Goal: Task Accomplishment & Management: Manage account settings

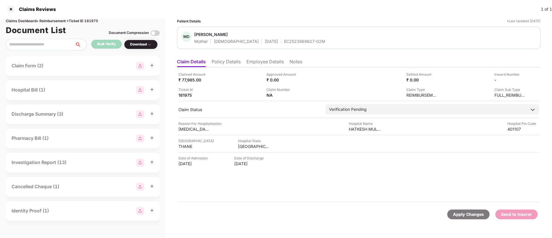
click at [230, 62] on li "Policy Details" at bounding box center [225, 63] width 29 height 8
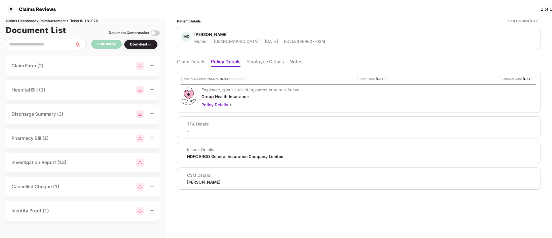
click at [194, 61] on li "Claim Details" at bounding box center [191, 63] width 28 height 8
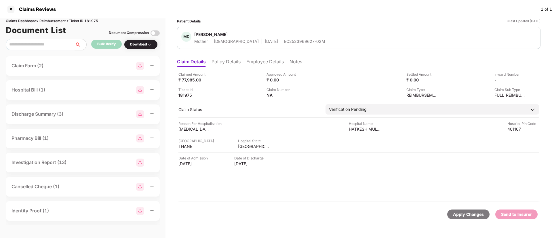
click at [284, 41] on div "EC2523969627-02M" at bounding box center [304, 41] width 41 height 5
copy div "EC2523969627-02M"
click at [284, 41] on div "EC2523969627-02M" at bounding box center [304, 41] width 41 height 5
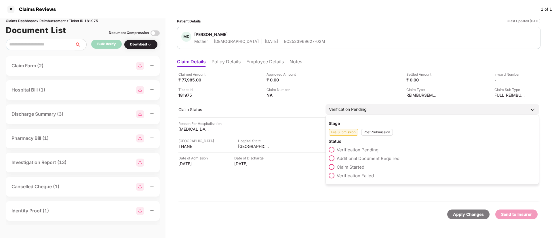
click at [342, 167] on span "Claim Started" at bounding box center [350, 166] width 28 height 5
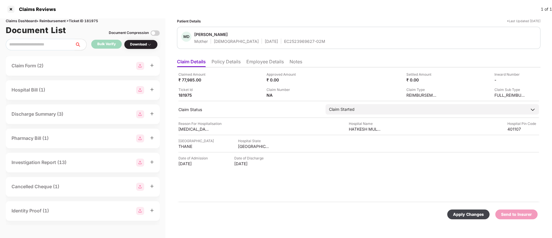
click at [466, 214] on div "Apply Changes" at bounding box center [468, 214] width 31 height 6
click at [10, 9] on div at bounding box center [10, 9] width 9 height 9
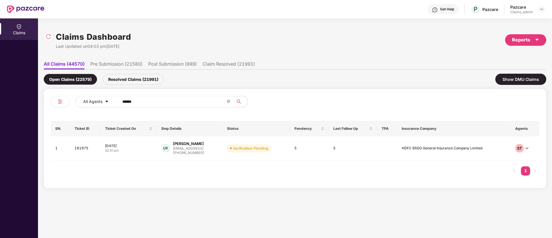
click at [153, 105] on span "******" at bounding box center [174, 102] width 118 height 12
click at [152, 103] on input "******" at bounding box center [173, 101] width 103 height 9
paste input "******"
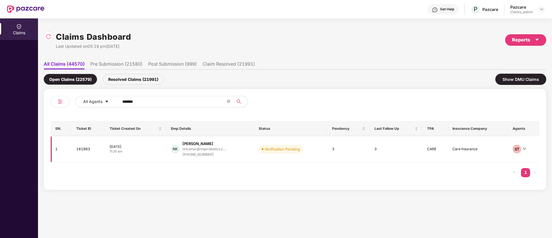
type input "******"
click at [138, 146] on div "08 Oct 2025" at bounding box center [136, 146] width 52 height 5
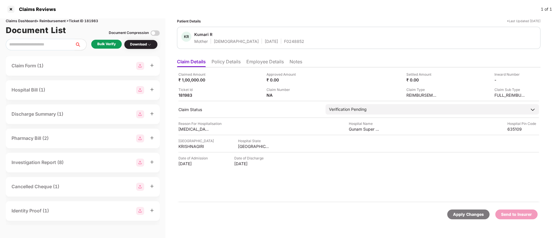
click at [99, 43] on div "Bulk Verify" at bounding box center [106, 43] width 18 height 5
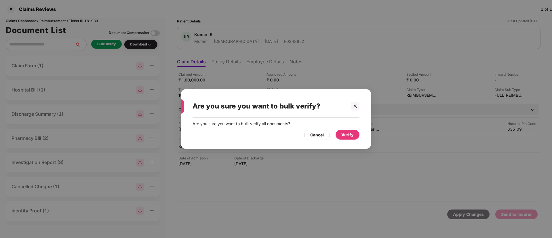
click at [347, 136] on div "Verify" at bounding box center [347, 134] width 12 height 6
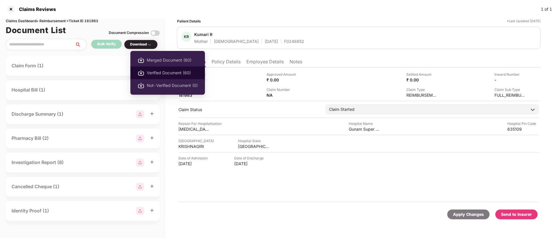
click at [173, 70] on span "Verified Document (60)" at bounding box center [172, 73] width 51 height 6
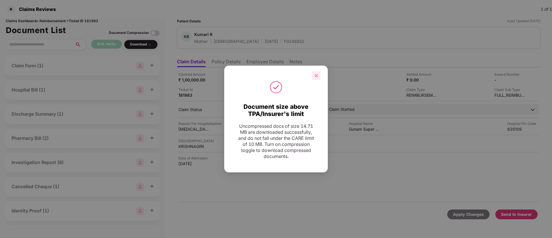
click at [317, 75] on icon "close" at bounding box center [316, 75] width 3 height 3
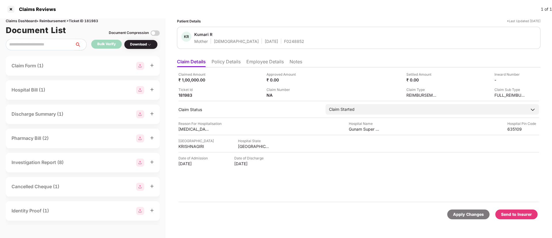
click at [234, 64] on li "Policy Details" at bounding box center [225, 63] width 29 height 8
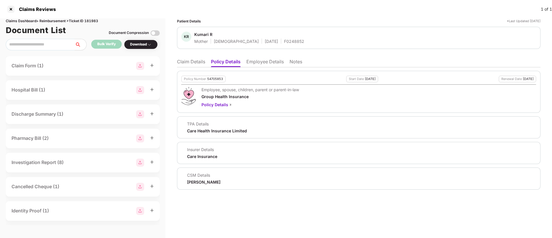
click at [194, 60] on li "Claim Details" at bounding box center [191, 63] width 28 height 8
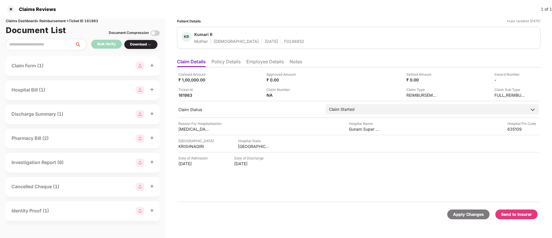
click at [232, 63] on li "Policy Details" at bounding box center [225, 63] width 29 height 8
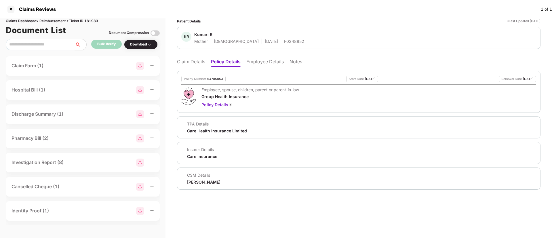
click at [193, 60] on li "Claim Details" at bounding box center [191, 63] width 28 height 8
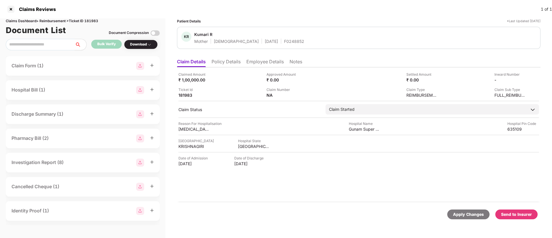
click at [218, 62] on li "Policy Details" at bounding box center [225, 63] width 29 height 8
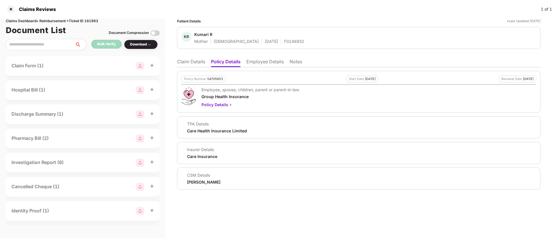
click at [211, 79] on div "54705853" at bounding box center [215, 79] width 16 height 4
copy div "54705853"
click at [263, 62] on li "Employee Details" at bounding box center [264, 63] width 37 height 8
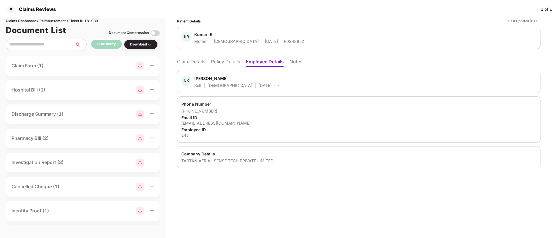
click at [185, 135] on div "E43" at bounding box center [358, 134] width 355 height 5
copy div "E43"
click at [208, 34] on div "Kumari R" at bounding box center [203, 34] width 18 height 5
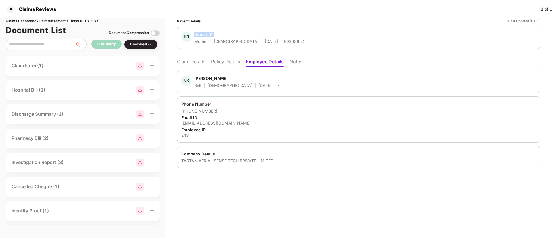
click at [208, 34] on div "Kumari R" at bounding box center [203, 34] width 18 height 5
copy span "Kumari R"
click at [194, 62] on li "Claim Details" at bounding box center [191, 63] width 28 height 8
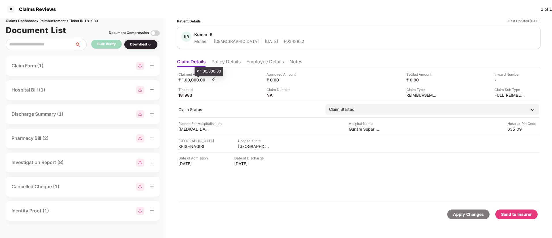
click at [190, 80] on div "₹ 1,00,000.00" at bounding box center [194, 79] width 32 height 5
copy div
click at [190, 80] on div "₹ 1,00,000.00" at bounding box center [194, 79] width 32 height 5
click at [241, 146] on div "TAMIL NADU" at bounding box center [254, 146] width 32 height 5
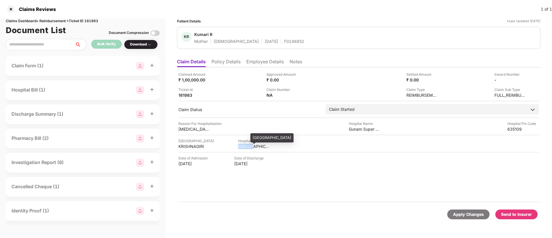
click at [241, 146] on div "TAMIL NADU" at bounding box center [254, 146] width 32 height 5
copy div "TAMIL"
click at [241, 146] on div "TAMIL NADU" at bounding box center [254, 146] width 32 height 5
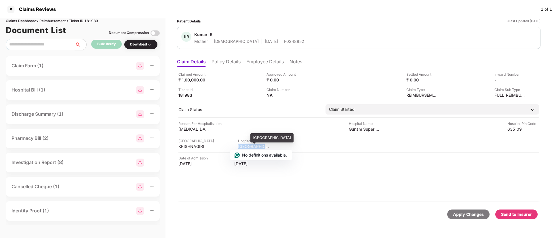
click at [241, 146] on div "TAMIL NADU" at bounding box center [254, 146] width 32 height 5
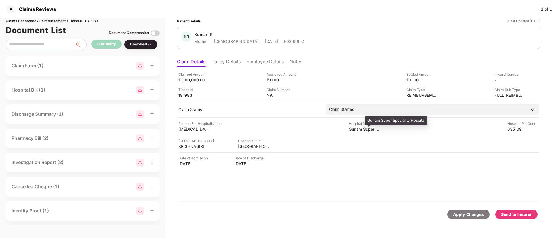
click at [353, 130] on div "Gunam Super Speciality Hospital" at bounding box center [365, 128] width 32 height 5
copy div "Gunam"
copy div "Gunam Super Speciality Hospital"
click at [353, 130] on div "Gunam Super Speciality Hospital" at bounding box center [365, 128] width 32 height 5
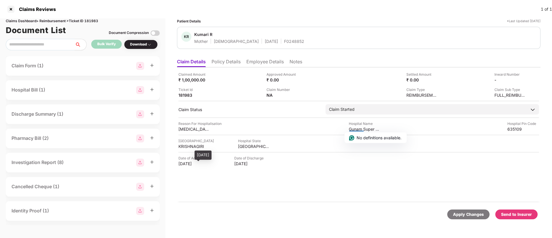
click at [185, 162] on div "12 Sep 2025" at bounding box center [194, 163] width 32 height 5
copy div "12 Sep 2025"
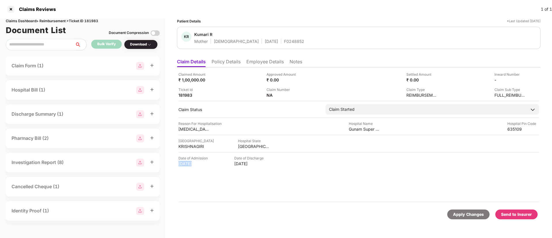
copy div "12 Sep 2025"
click at [191, 130] on div "Total Thyroidectomy" at bounding box center [194, 128] width 32 height 5
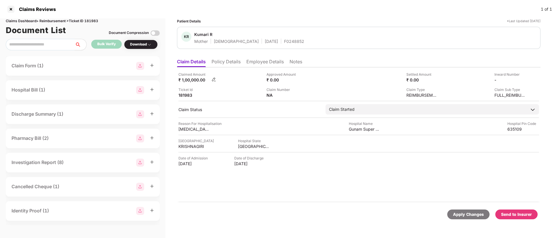
click at [185, 77] on div "Claimed Amount ₹ 1,00,000.00" at bounding box center [197, 77] width 38 height 11
click at [185, 77] on div "₹ 1,00,000.00" at bounding box center [194, 79] width 32 height 5
click at [266, 62] on li "Employee Details" at bounding box center [264, 63] width 37 height 8
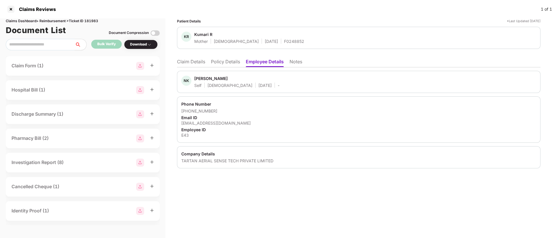
click at [200, 123] on div "nrkumar@niqorobotics.com" at bounding box center [358, 122] width 355 height 5
drag, startPoint x: 215, startPoint y: 110, endPoint x: 189, endPoint y: 112, distance: 26.2
click at [189, 112] on div "+918508222747" at bounding box center [358, 110] width 355 height 5
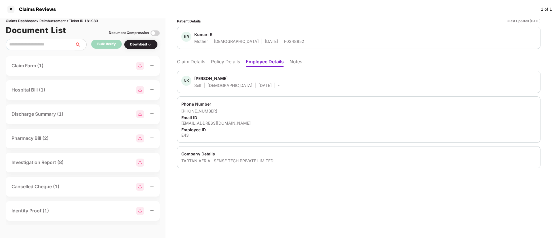
click at [192, 64] on li "Claim Details" at bounding box center [191, 63] width 28 height 8
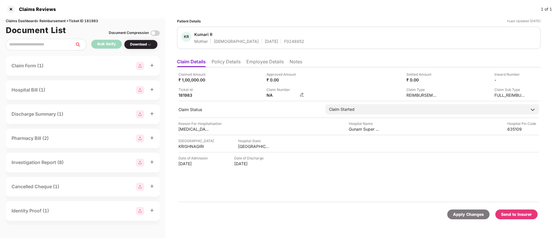
click at [299, 95] on img at bounding box center [301, 94] width 5 height 5
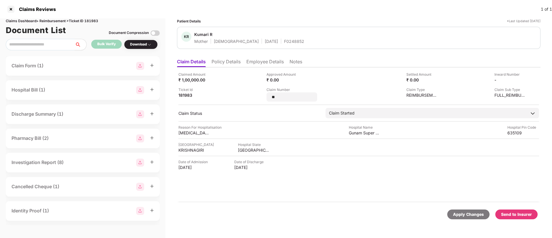
type input "*"
type input "**********"
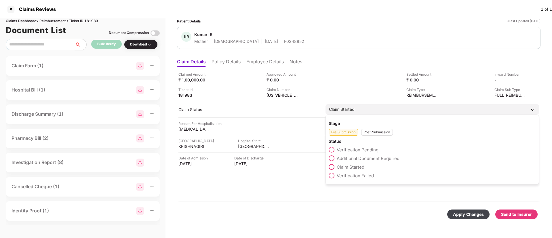
click at [373, 136] on div "Stage Pre-Submission Post-Submission Status Verification Pending Additional Doc…" at bounding box center [431, 149] width 213 height 70
click at [371, 134] on div "Post-Submission" at bounding box center [377, 132] width 32 height 7
click at [342, 159] on span "Claim Under Process" at bounding box center [357, 158] width 43 height 5
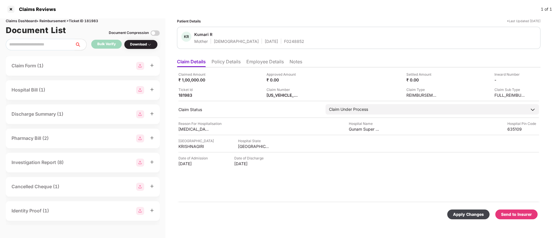
click at [469, 215] on div "Apply Changes" at bounding box center [468, 214] width 31 height 6
click at [284, 42] on div "F0248852" at bounding box center [294, 41] width 20 height 5
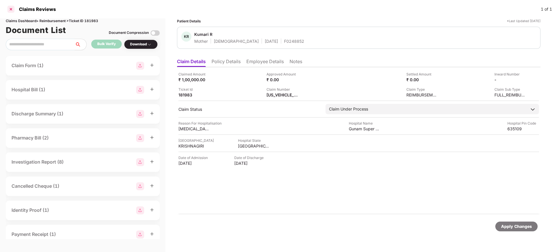
click at [9, 9] on div at bounding box center [10, 9] width 9 height 9
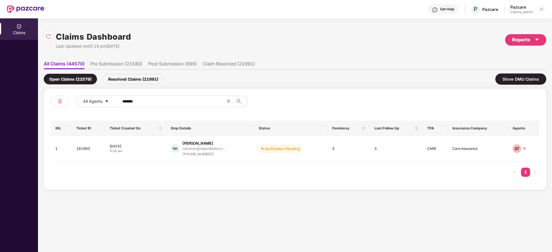
click at [151, 99] on input "******" at bounding box center [173, 101] width 103 height 9
paste input "******"
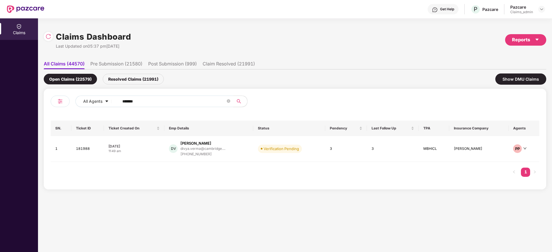
type input "******"
click at [148, 144] on div "08 Oct 2025" at bounding box center [133, 146] width 51 height 5
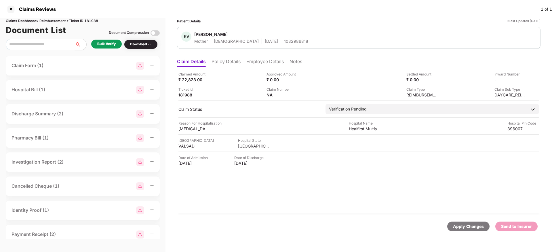
click at [110, 43] on div "Bulk Verify" at bounding box center [106, 43] width 18 height 5
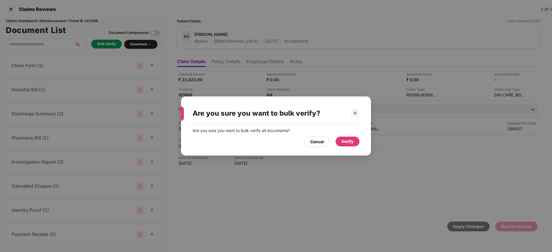
click at [355, 142] on div "Verify" at bounding box center [347, 142] width 24 height 10
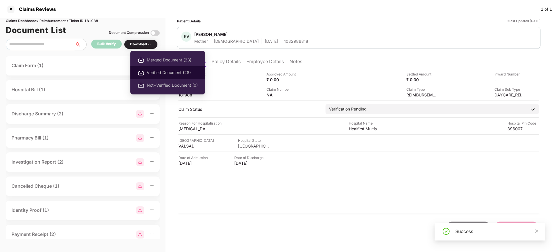
click at [164, 72] on span "Verified Document (28)" at bounding box center [172, 73] width 51 height 6
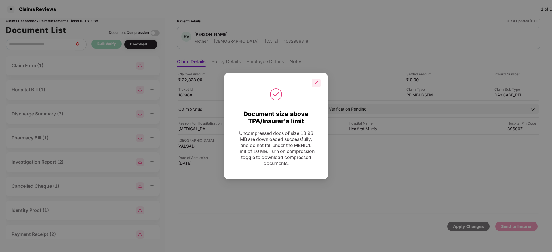
click at [318, 83] on div at bounding box center [316, 83] width 9 height 9
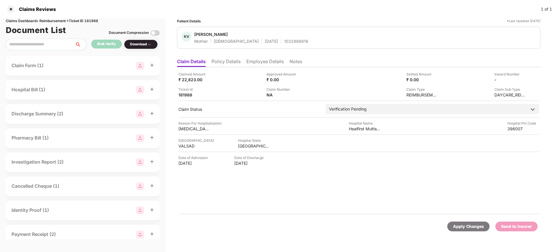
click at [229, 62] on li "Policy Details" at bounding box center [225, 63] width 29 height 8
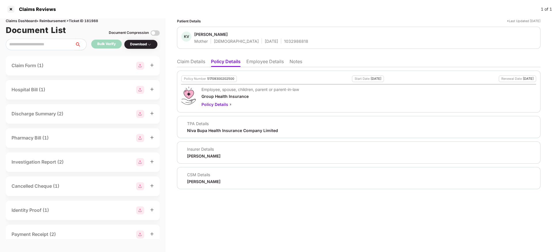
click at [187, 61] on li "Claim Details" at bounding box center [191, 63] width 28 height 8
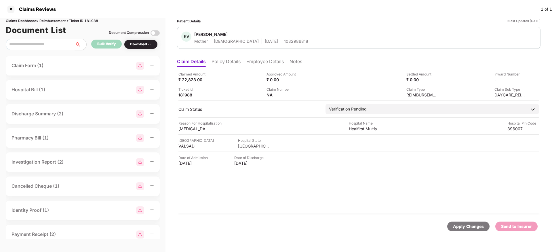
click at [284, 39] on div "1032986818" at bounding box center [296, 41] width 24 height 5
click at [224, 59] on li "Policy Details" at bounding box center [225, 63] width 29 height 8
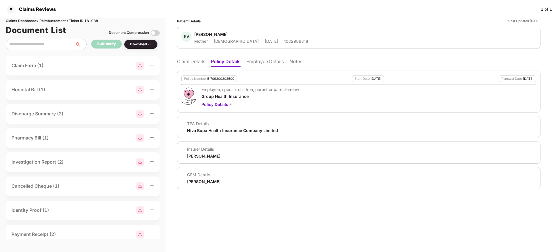
click at [182, 63] on li "Claim Details" at bounding box center [191, 63] width 28 height 8
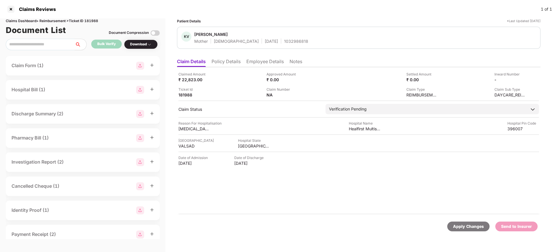
click at [284, 41] on div "1032986818" at bounding box center [296, 41] width 24 height 5
click at [265, 43] on div "14 Feb 1971" at bounding box center [271, 41] width 13 height 5
click at [243, 43] on html "Claims Reviews 1 of 1 Claims Dashboard > Reimbursement > Ticket ID 181988 Docum…" at bounding box center [276, 126] width 552 height 252
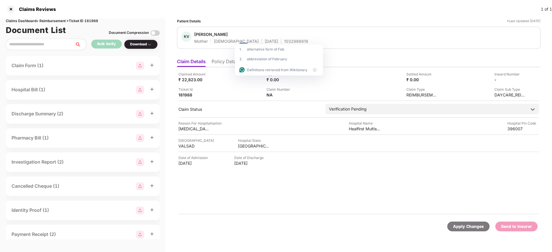
click at [266, 37] on span "Kamlesh Verma" at bounding box center [251, 35] width 114 height 7
click at [269, 38] on span "Kamlesh Verma" at bounding box center [251, 35] width 114 height 7
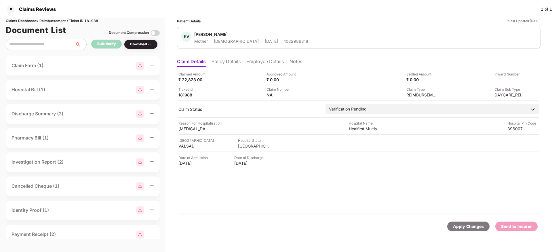
click at [284, 39] on div "1032986818" at bounding box center [296, 41] width 24 height 5
click at [281, 59] on li "Employee Details" at bounding box center [264, 63] width 37 height 8
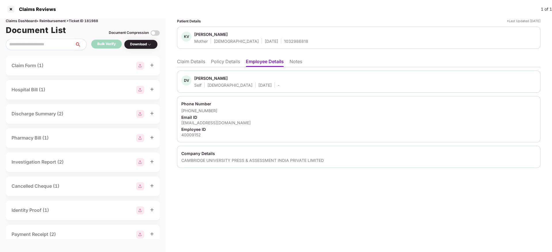
click at [221, 119] on div "Email ID" at bounding box center [358, 117] width 355 height 5
drag, startPoint x: 203, startPoint y: 129, endPoint x: 205, endPoint y: 124, distance: 4.8
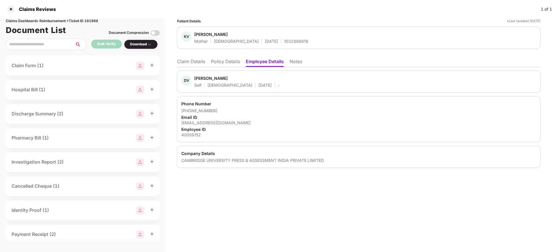
click at [205, 124] on div "Phone Number +919265281744 Email ID divya.verma@cambridge.org Employee ID 40009…" at bounding box center [358, 119] width 363 height 46
click at [205, 124] on div "divya.verma@cambridge.org" at bounding box center [358, 122] width 355 height 5
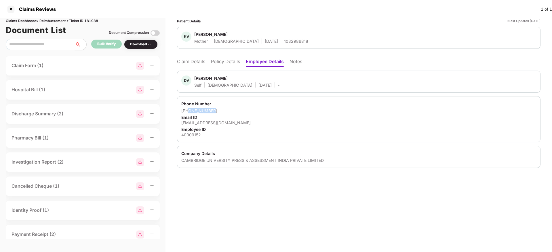
drag, startPoint x: 215, startPoint y: 110, endPoint x: 188, endPoint y: 111, distance: 27.1
click at [188, 111] on div "+919265281744" at bounding box center [358, 110] width 355 height 5
click at [190, 63] on li "Claim Details" at bounding box center [191, 63] width 28 height 8
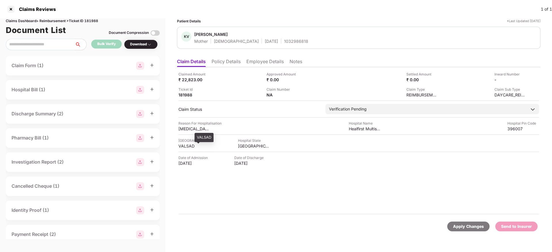
click at [188, 144] on div "VALSAD" at bounding box center [194, 146] width 32 height 5
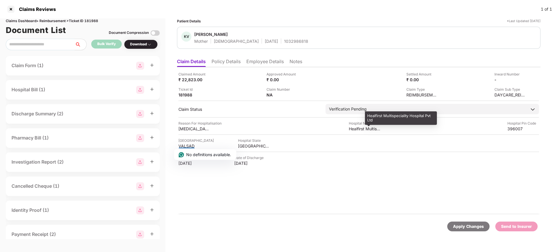
click at [356, 129] on div "Healfirst Multispeciality Hospital Pvt Ltd" at bounding box center [365, 128] width 32 height 5
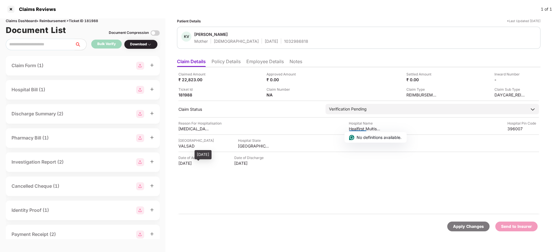
click at [186, 164] on div "01 Sep 2025" at bounding box center [194, 163] width 32 height 5
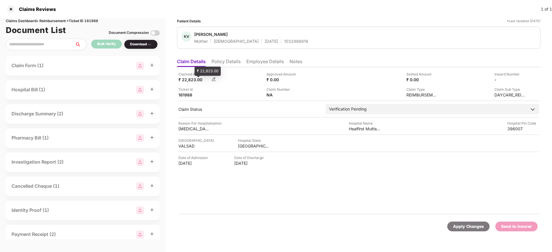
click at [192, 80] on div "₹ 22,823.00" at bounding box center [194, 79] width 32 height 5
click at [148, 48] on div "Download" at bounding box center [141, 44] width 34 height 9
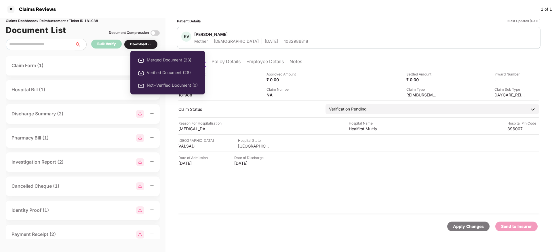
click at [148, 45] on div "Download" at bounding box center [141, 44] width 22 height 5
click at [155, 71] on span "Verified Document (28)" at bounding box center [172, 73] width 51 height 6
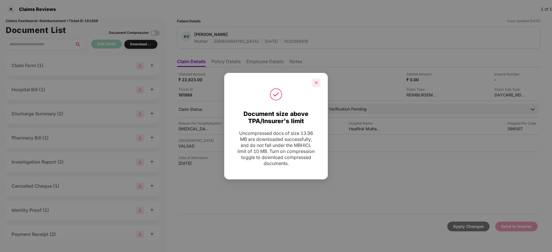
click at [315, 85] on div at bounding box center [316, 83] width 9 height 9
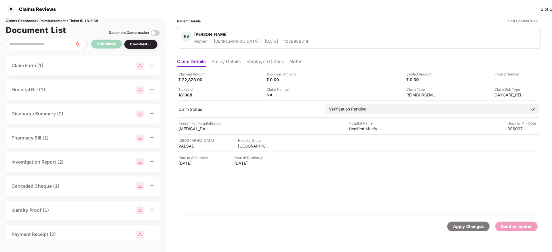
click at [264, 64] on li "Employee Details" at bounding box center [264, 63] width 37 height 8
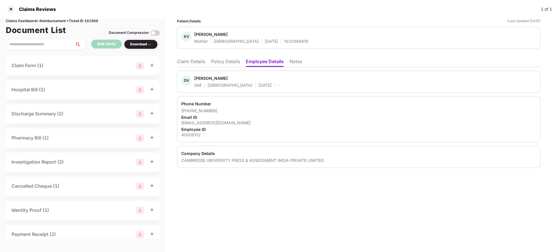
click at [199, 60] on li "Claim Details" at bounding box center [191, 63] width 28 height 8
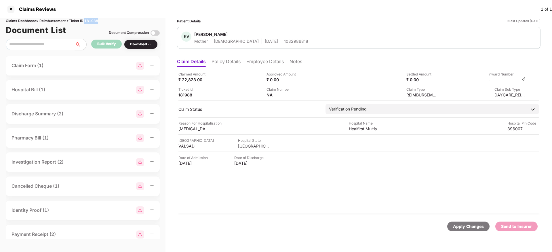
click at [524, 79] on img at bounding box center [523, 79] width 5 height 5
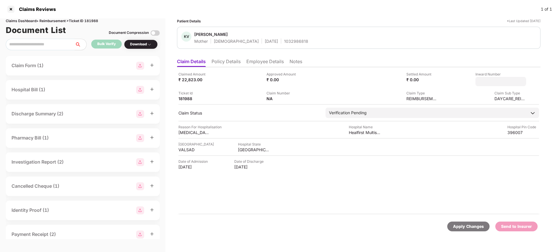
type input "**********"
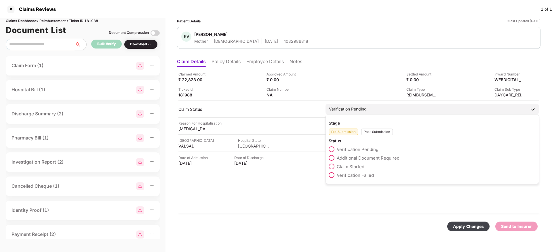
click at [380, 134] on div "Post-Submission" at bounding box center [377, 132] width 32 height 7
click at [353, 159] on span "Claim Under Process" at bounding box center [357, 158] width 43 height 5
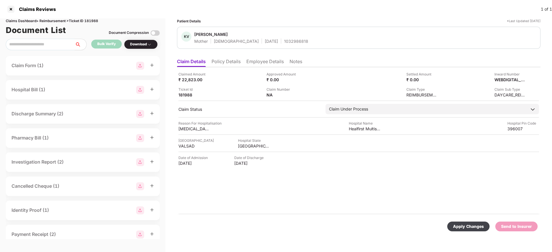
click at [468, 228] on div "Apply Changes" at bounding box center [468, 227] width 31 height 6
click at [284, 40] on div "1032986818" at bounding box center [296, 41] width 24 height 5
click at [11, 13] on div at bounding box center [10, 9] width 9 height 9
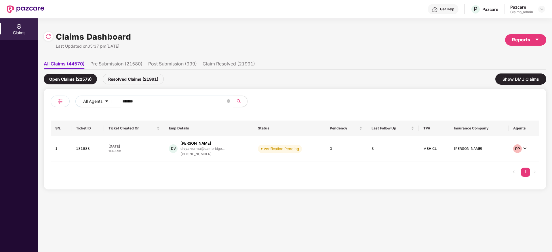
click at [163, 99] on input "******" at bounding box center [173, 101] width 103 height 9
paste input "*******"
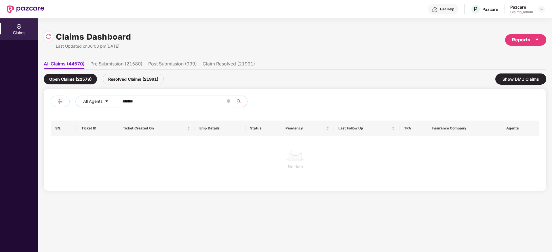
click at [125, 101] on input "*******" at bounding box center [173, 101] width 103 height 9
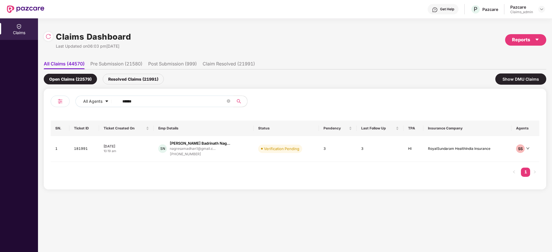
click at [125, 101] on input "******" at bounding box center [173, 101] width 103 height 9
type input "******"
click at [134, 150] on div "10:19 am" at bounding box center [126, 151] width 45 height 5
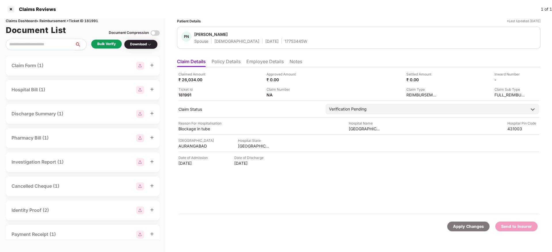
click at [115, 45] on div "Bulk Verify" at bounding box center [106, 43] width 18 height 5
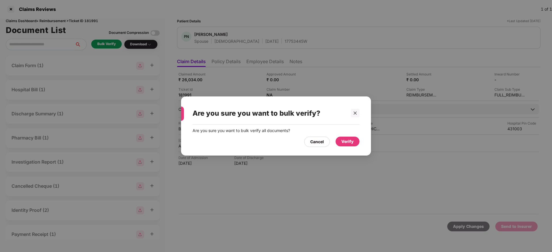
click at [342, 142] on div "Verify" at bounding box center [347, 142] width 12 height 6
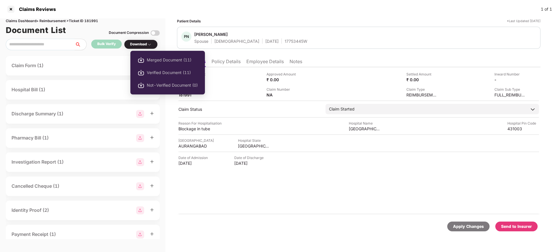
click at [139, 42] on div "Download" at bounding box center [141, 44] width 22 height 5
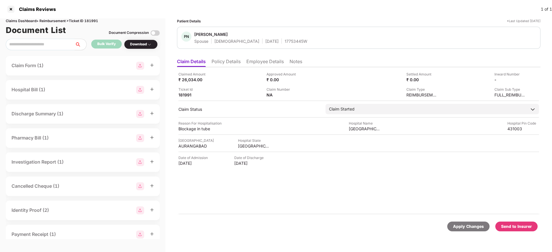
click at [139, 42] on div "Download" at bounding box center [141, 44] width 22 height 5
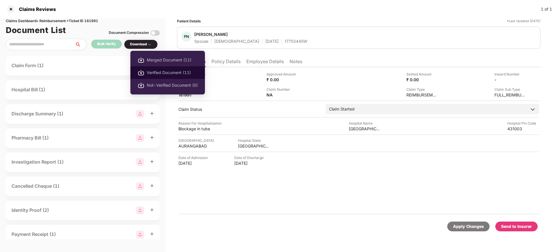
click at [155, 72] on span "Verified Document (11)" at bounding box center [172, 73] width 51 height 6
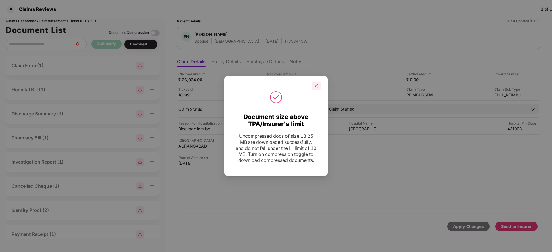
click at [317, 84] on icon "close" at bounding box center [316, 85] width 3 height 3
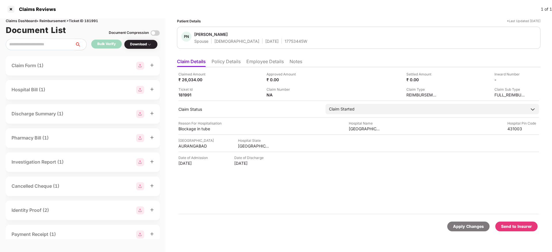
click at [516, 225] on div "Send to Insurer" at bounding box center [516, 227] width 31 height 6
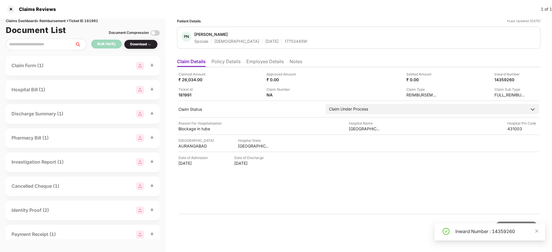
click at [480, 233] on div "Inward Number : 14359260" at bounding box center [496, 231] width 83 height 7
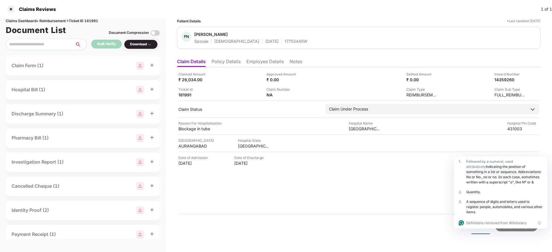
click at [284, 41] on div "17753445W" at bounding box center [295, 41] width 23 height 5
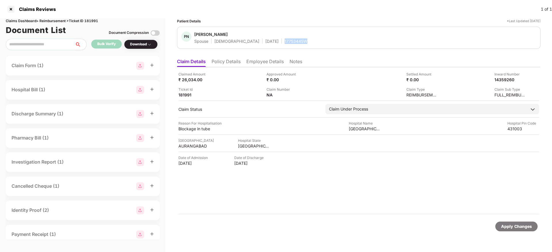
click at [284, 41] on div "17753445W" at bounding box center [295, 41] width 23 height 5
click at [11, 9] on div at bounding box center [10, 9] width 9 height 9
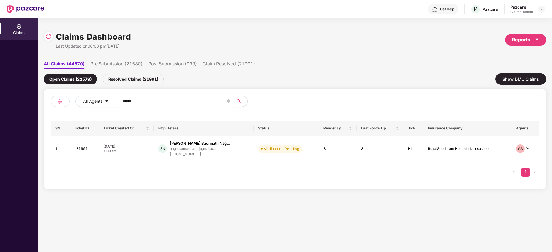
click at [152, 97] on input "******" at bounding box center [173, 101] width 103 height 9
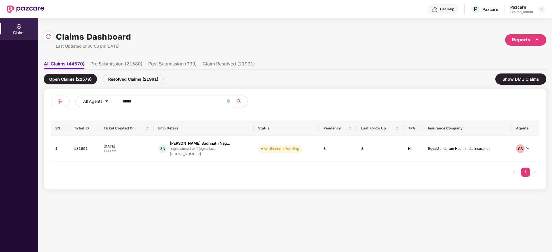
click at [152, 97] on input "******" at bounding box center [173, 101] width 103 height 9
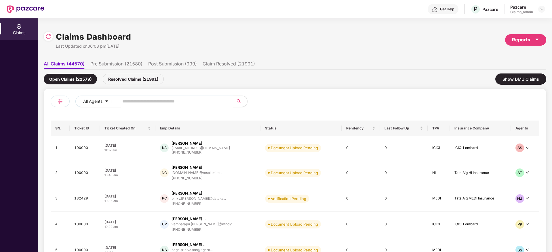
paste input "*******"
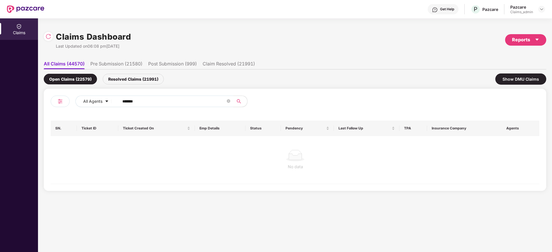
click at [125, 102] on input "*******" at bounding box center [173, 101] width 103 height 9
click at [125, 102] on input "******" at bounding box center [173, 101] width 103 height 9
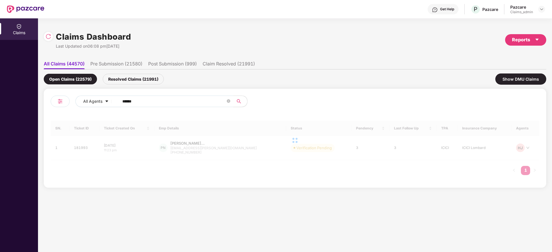
type input "******"
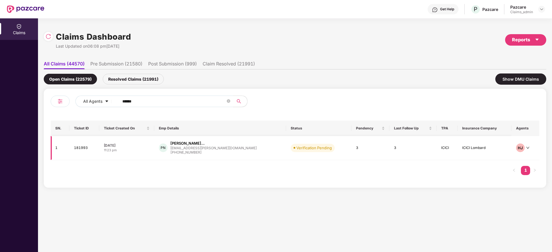
click at [149, 153] on div "11:23 pm" at bounding box center [127, 150] width 46 height 5
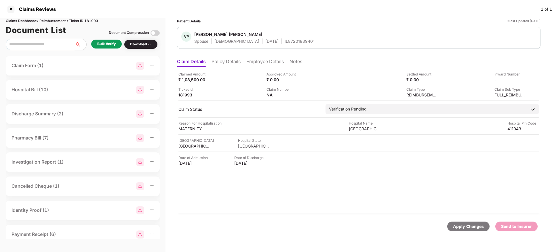
click at [112, 41] on div "Bulk Verify" at bounding box center [106, 43] width 18 height 5
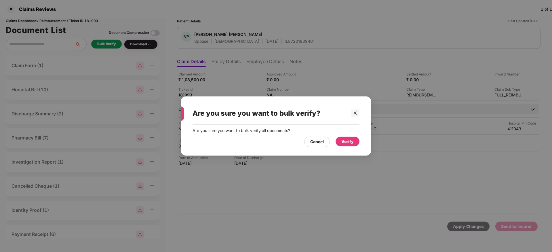
click at [346, 143] on div "Verify" at bounding box center [347, 142] width 12 height 6
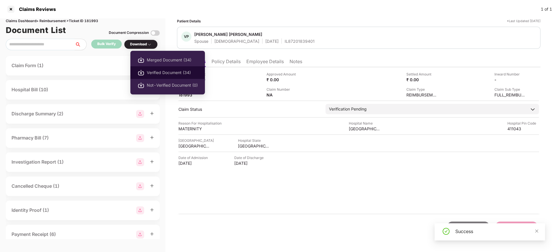
click at [163, 74] on span "Verified Document (34)" at bounding box center [172, 73] width 51 height 6
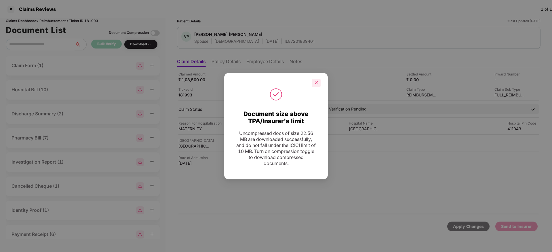
click at [315, 81] on icon "close" at bounding box center [316, 82] width 3 height 3
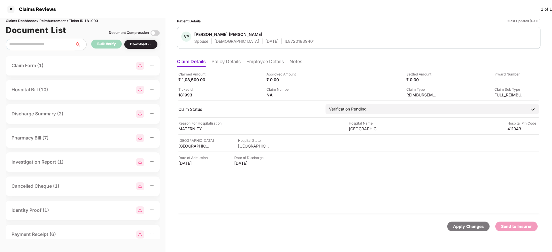
click at [359, 188] on div "Claimed Amount ₹ 1,08,500.00 Approved Amount ₹ 0.00 Settled Amount ₹ 0.00 Inwar…" at bounding box center [358, 141] width 363 height 148
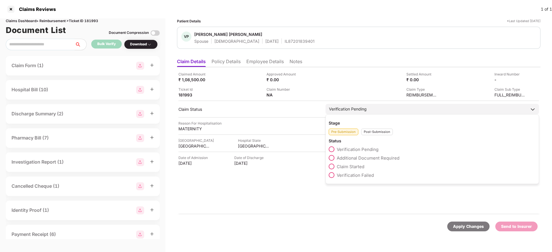
click at [351, 164] on span "Claim Started" at bounding box center [350, 166] width 28 height 5
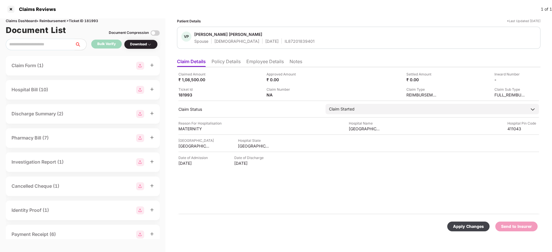
click at [464, 227] on div "Apply Changes" at bounding box center [468, 227] width 31 height 6
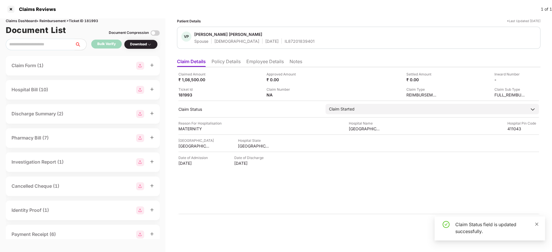
click at [535, 224] on icon "close" at bounding box center [536, 225] width 4 height 4
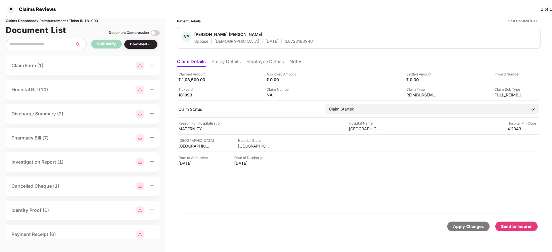
click at [512, 228] on div "Send to Insurer" at bounding box center [516, 227] width 31 height 6
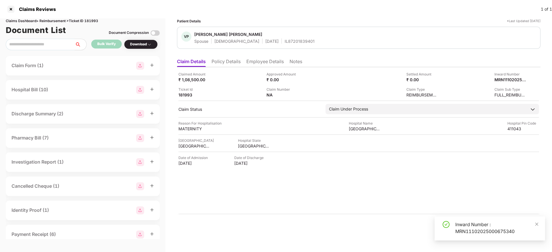
click at [512, 228] on div "Inward Number : MRN11102025000675340" at bounding box center [496, 228] width 83 height 14
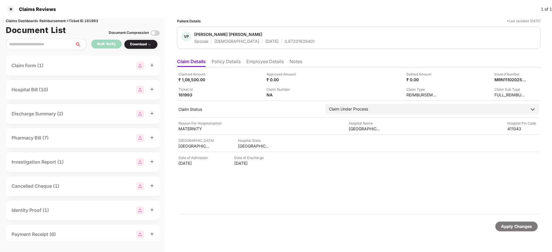
click at [229, 63] on li "Policy Details" at bounding box center [225, 63] width 29 height 8
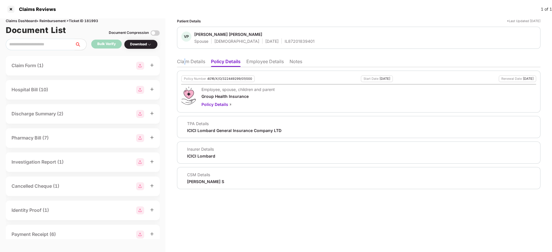
click at [186, 65] on li "Claim Details" at bounding box center [191, 63] width 28 height 8
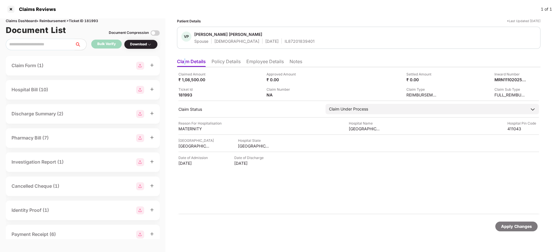
click at [186, 65] on li "Claim Details" at bounding box center [191, 63] width 29 height 8
click at [275, 38] on span "Vrushali Prashant Naikwade" at bounding box center [254, 35] width 120 height 7
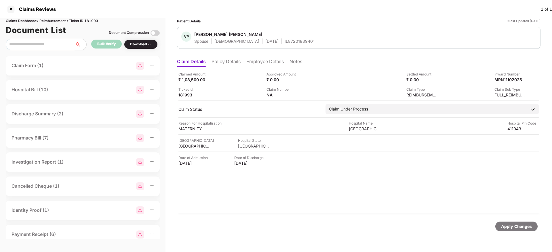
click at [284, 41] on div "IL87201839401" at bounding box center [299, 41] width 30 height 5
click at [10, 7] on div at bounding box center [10, 9] width 9 height 9
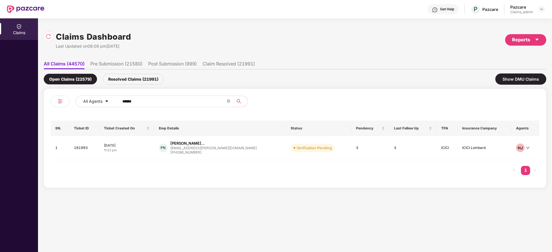
click at [160, 102] on input "******" at bounding box center [173, 101] width 103 height 9
paste input "*******"
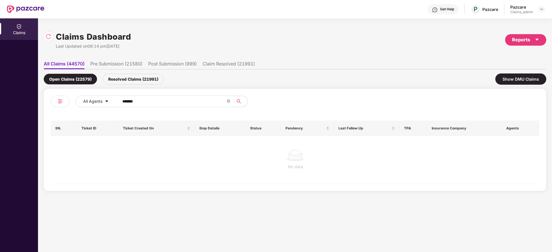
click at [125, 101] on input "*******" at bounding box center [173, 101] width 103 height 9
click at [125, 101] on input "******" at bounding box center [173, 101] width 103 height 9
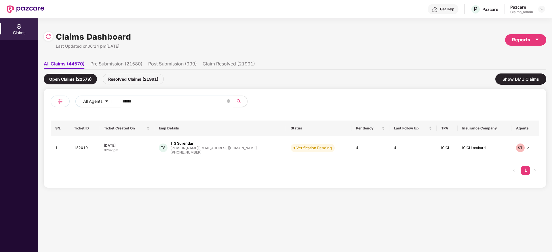
type input "******"
click at [147, 150] on div "02:47 pm" at bounding box center [127, 150] width 46 height 5
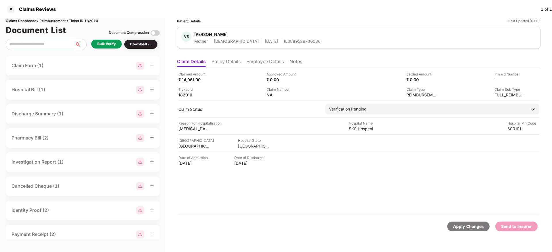
click at [106, 42] on div "Bulk Verify" at bounding box center [106, 43] width 18 height 5
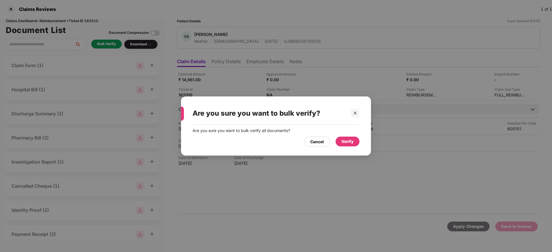
click at [345, 145] on div "Verify" at bounding box center [347, 142] width 24 height 10
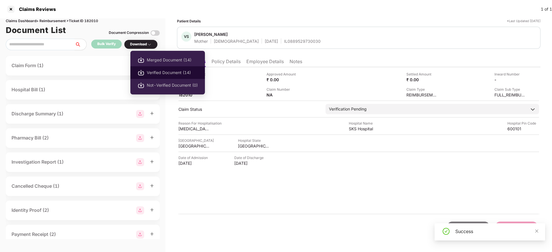
click at [158, 76] on li "Verified Document (14)" at bounding box center [167, 72] width 74 height 13
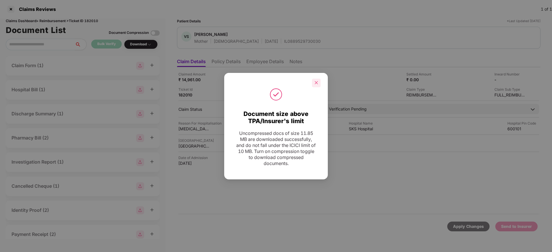
click at [318, 79] on div at bounding box center [316, 83] width 9 height 9
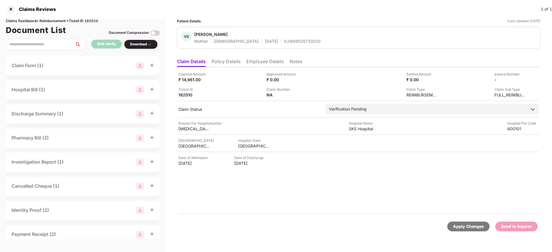
click at [473, 171] on div "Claimed Amount ₹ 14,961.00 Approved Amount ₹ 0.00 Settled Amount ₹ 0.00 Inward …" at bounding box center [358, 141] width 363 height 148
click at [232, 59] on li "Policy Details" at bounding box center [225, 63] width 29 height 8
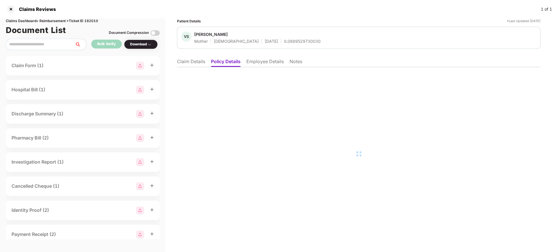
click at [267, 62] on li "Employee Details" at bounding box center [264, 63] width 37 height 8
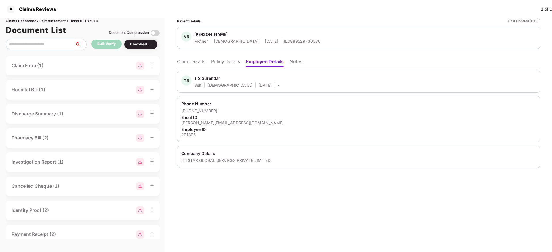
click at [191, 61] on li "Claim Details" at bounding box center [191, 63] width 28 height 8
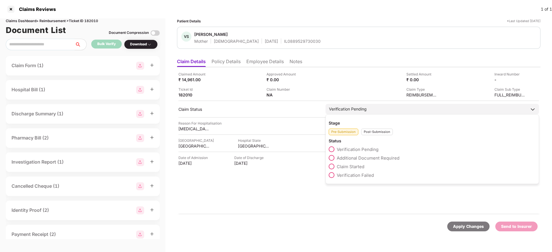
click at [343, 168] on span "Claim Started" at bounding box center [350, 166] width 28 height 5
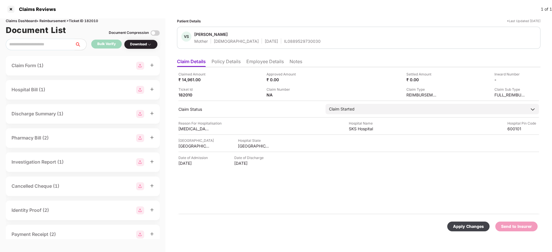
click at [477, 224] on div "Apply Changes" at bounding box center [468, 227] width 31 height 6
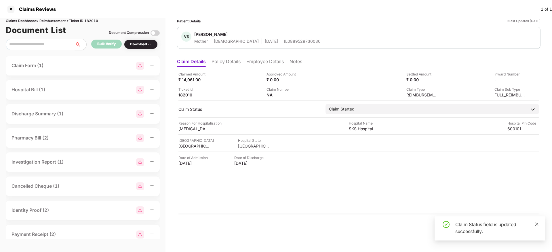
click at [536, 224] on icon "close" at bounding box center [536, 225] width 4 height 4
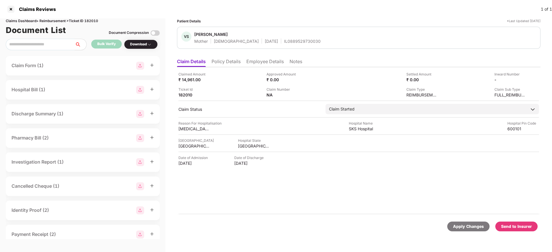
click at [512, 229] on div "Send to Insurer" at bounding box center [516, 227] width 31 height 6
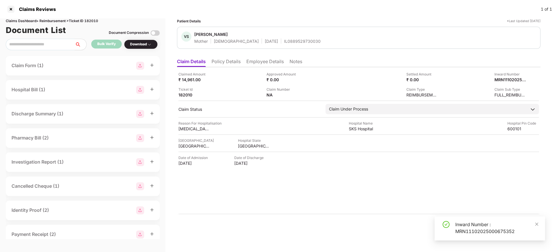
click at [512, 229] on div "Inward Number : MRN11102025000675352" at bounding box center [496, 228] width 83 height 14
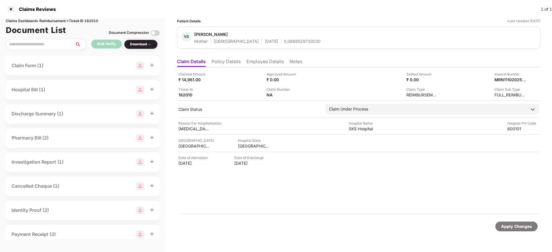
click at [284, 39] on div "IL0889529730030" at bounding box center [302, 41] width 37 height 5
click at [9, 8] on div at bounding box center [10, 9] width 9 height 9
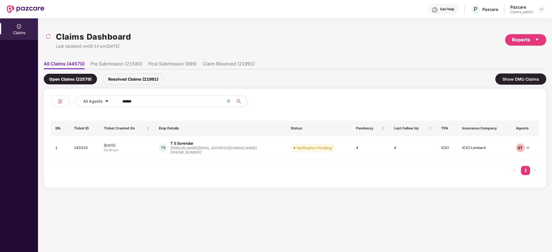
click at [139, 101] on input "******" at bounding box center [173, 101] width 103 height 9
paste input "*******"
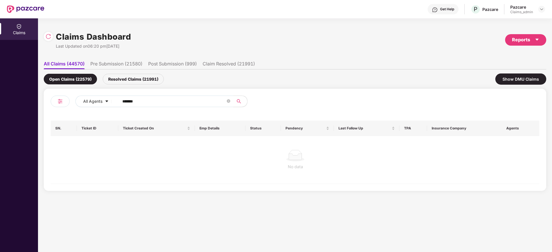
click at [125, 101] on input "*******" at bounding box center [173, 101] width 103 height 9
click at [125, 101] on input "******" at bounding box center [173, 101] width 103 height 9
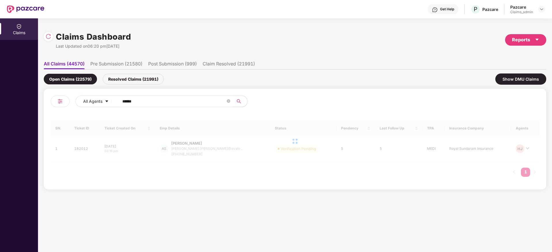
type input "******"
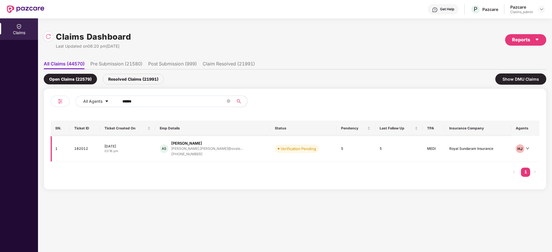
click at [148, 152] on div "03:16 pm" at bounding box center [127, 151] width 46 height 5
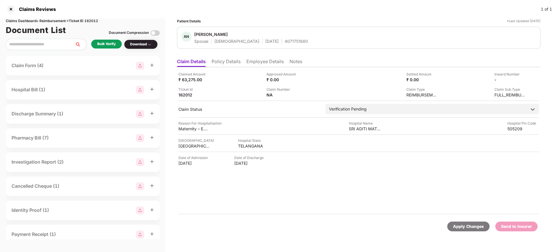
click at [112, 43] on div "Bulk Verify" at bounding box center [106, 43] width 18 height 5
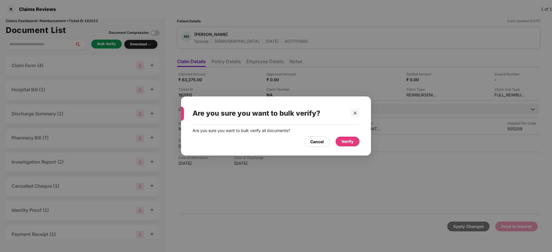
click at [347, 142] on div "Verify" at bounding box center [347, 142] width 12 height 6
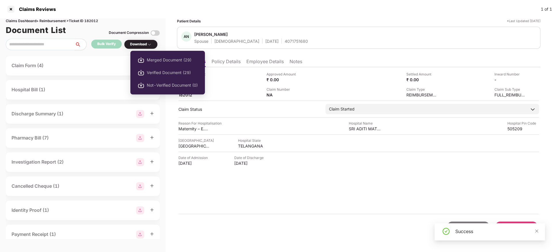
click at [158, 69] on li "Verified Document (29)" at bounding box center [167, 72] width 74 height 13
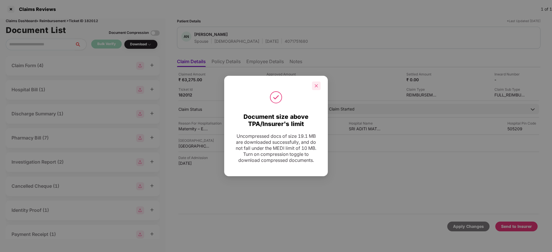
click at [317, 84] on icon "close" at bounding box center [316, 86] width 4 height 4
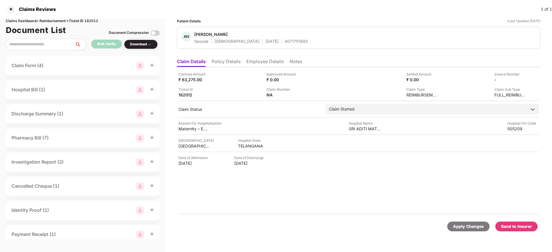
click at [518, 227] on div "Send to Insurer" at bounding box center [516, 227] width 31 height 6
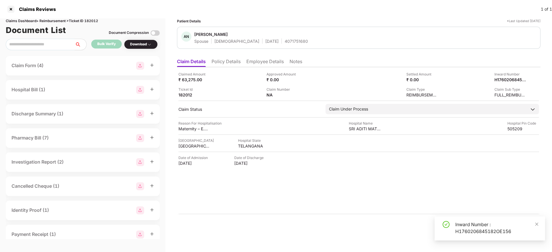
click at [518, 227] on div "Inward Number : H1760206845182OE156" at bounding box center [496, 228] width 83 height 14
click at [238, 63] on li "Policy Details" at bounding box center [225, 63] width 29 height 8
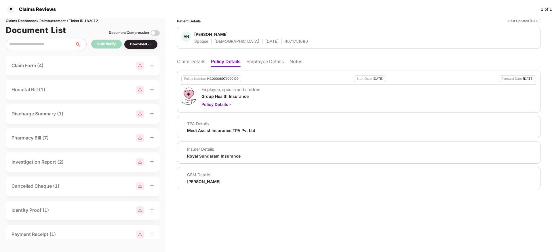
click at [270, 61] on li "Employee Details" at bounding box center [264, 63] width 37 height 8
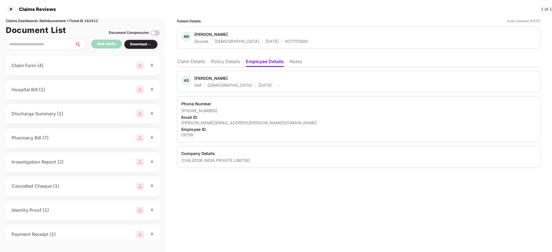
click at [190, 124] on div "[PERSON_NAME][EMAIL_ADDRESS][PERSON_NAME][DOMAIN_NAME]" at bounding box center [358, 122] width 355 height 5
click at [184, 162] on div "OVALEDGE INDIA PRIVATE LIMITED" at bounding box center [358, 160] width 355 height 5
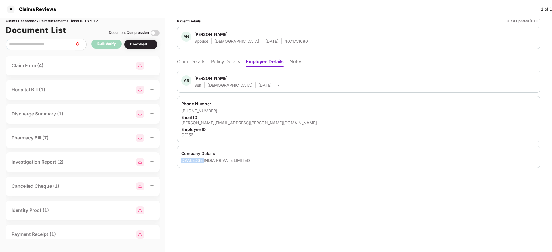
click at [184, 162] on div "OVALEDGE INDIA PRIVATE LIMITED" at bounding box center [358, 160] width 355 height 5
click at [284, 43] on div "4071751680" at bounding box center [295, 41] width 23 height 5
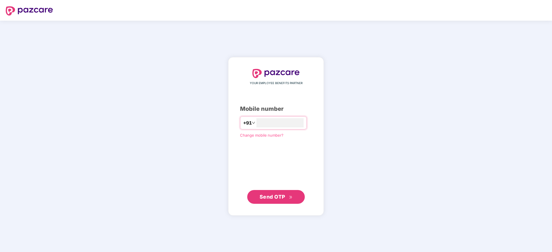
type input "**********"
click at [272, 201] on span "Send OTP" at bounding box center [275, 197] width 33 height 8
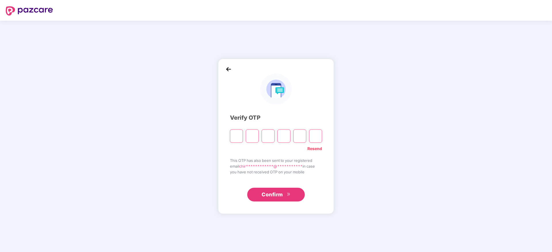
paste input "*"
type input "*"
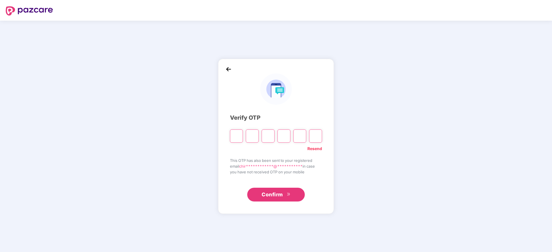
type input "*"
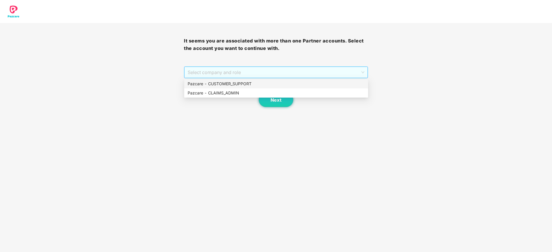
click at [227, 69] on span "Select company and role" at bounding box center [276, 72] width 176 height 11
click at [217, 82] on div "Pazcare - CUSTOMER_SUPPORT" at bounding box center [276, 84] width 177 height 6
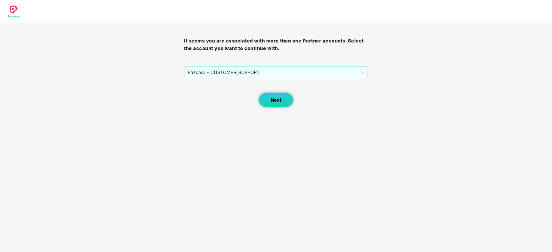
click at [279, 97] on button "Next" at bounding box center [276, 100] width 35 height 14
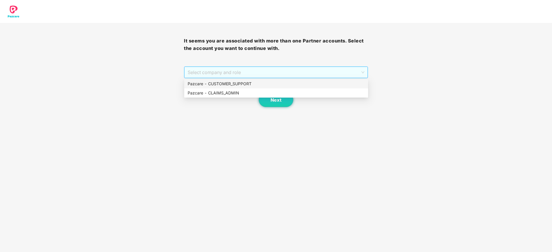
click at [240, 69] on span "Select company and role" at bounding box center [276, 72] width 176 height 11
click at [223, 93] on div "Pazcare - CLAIMS_ADMIN" at bounding box center [276, 93] width 177 height 6
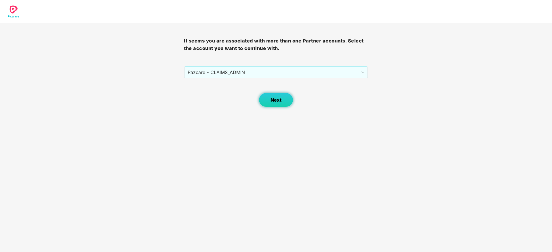
click at [273, 98] on span "Next" at bounding box center [275, 99] width 11 height 5
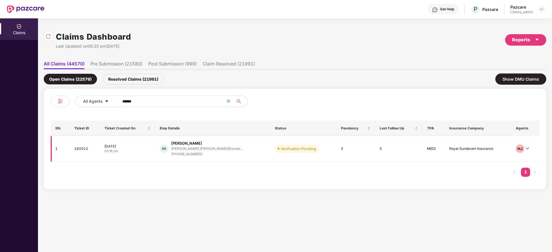
click at [151, 149] on div "03:16 pm" at bounding box center [127, 151] width 46 height 5
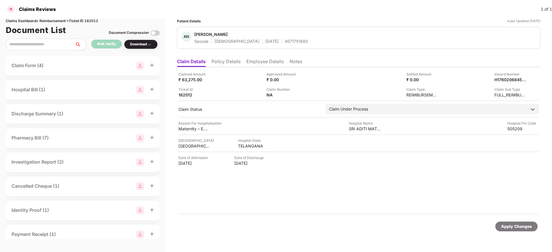
click at [10, 9] on div at bounding box center [10, 9] width 9 height 9
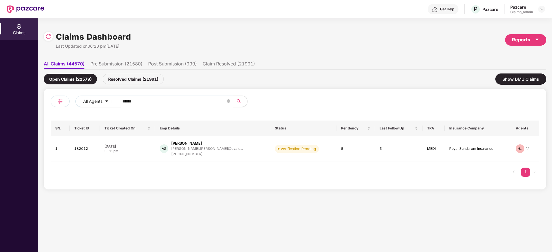
click at [143, 99] on input "******" at bounding box center [173, 101] width 103 height 9
paste input "******"
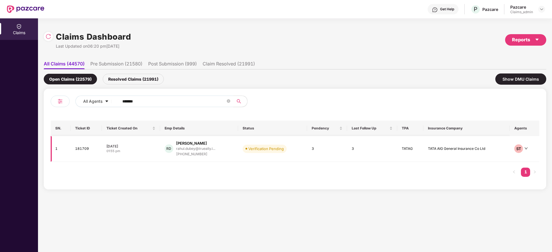
type input "******"
click at [133, 145] on div "07 Oct 2025" at bounding box center [130, 146] width 49 height 5
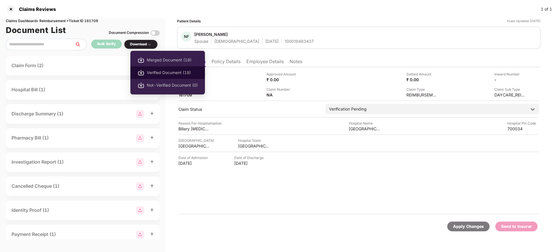
click at [162, 74] on span "Verified Document (18)" at bounding box center [172, 73] width 51 height 6
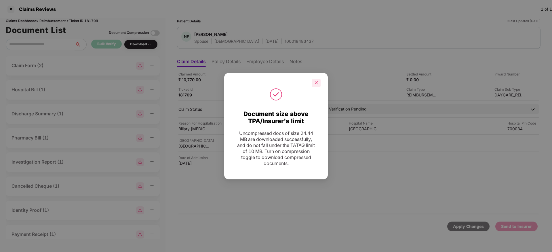
click at [314, 82] on div at bounding box center [316, 83] width 9 height 9
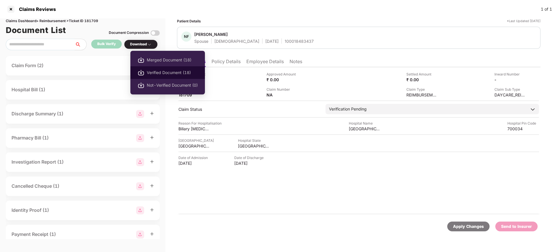
click at [159, 70] on span "Verified Document (18)" at bounding box center [172, 73] width 51 height 6
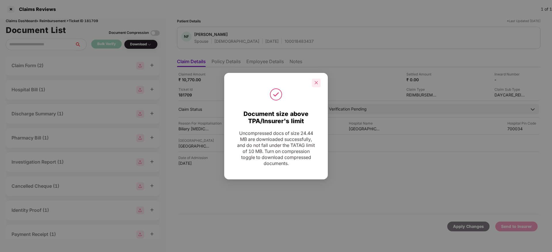
click at [314, 85] on div at bounding box center [316, 83] width 9 height 9
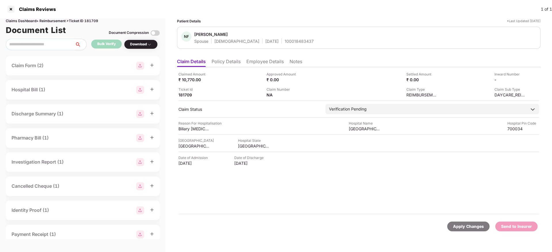
click at [276, 170] on div "Claimed Amount ₹ 10,770.00 Approved Amount ₹ 0.00 Settled Amount ₹ 0.00 Inward …" at bounding box center [358, 141] width 363 height 148
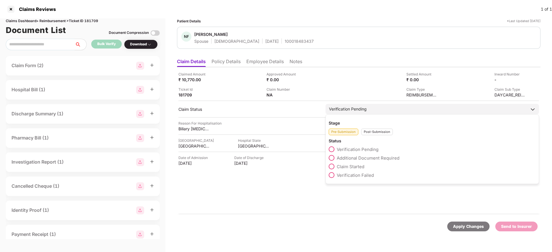
click at [344, 166] on span "Claim Started" at bounding box center [350, 166] width 28 height 5
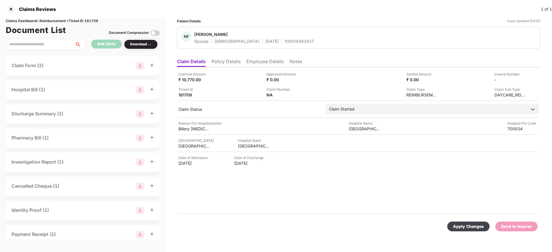
click at [471, 229] on div "Apply Changes" at bounding box center [468, 227] width 31 height 6
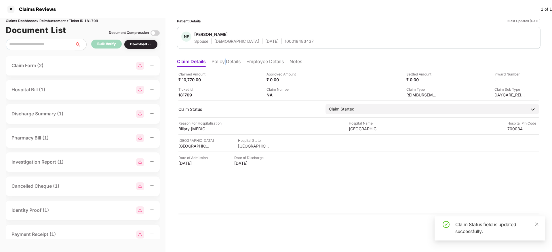
drag, startPoint x: 226, startPoint y: 57, endPoint x: 225, endPoint y: 60, distance: 3.2
click at [225, 60] on ul "Claim Details Policy Details Employee Details Notes" at bounding box center [358, 62] width 363 height 12
click at [225, 60] on li "Policy Details" at bounding box center [225, 63] width 29 height 8
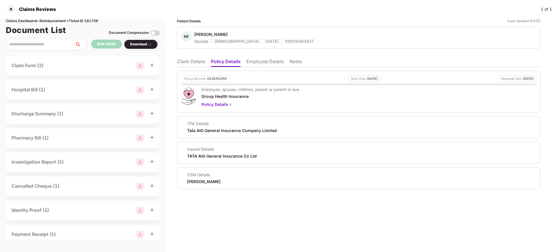
click at [194, 62] on li "Claim Details" at bounding box center [191, 63] width 28 height 8
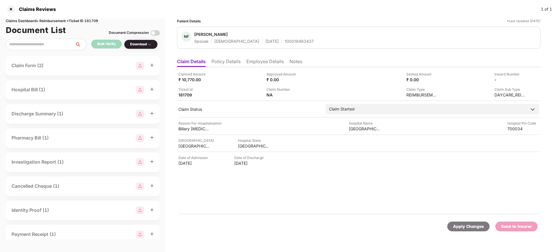
click at [232, 62] on li "Policy Details" at bounding box center [225, 63] width 29 height 8
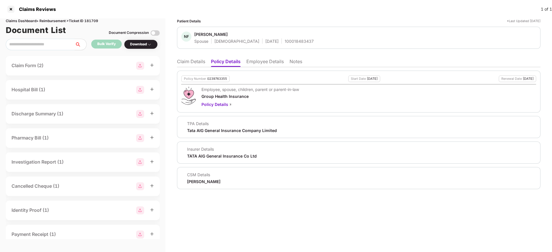
click at [202, 76] on div "Policy Number 0239763355" at bounding box center [205, 79] width 48 height 7
copy div "Policy Number"
click at [202, 76] on div "Policy Number 0239763355" at bounding box center [205, 79] width 48 height 7
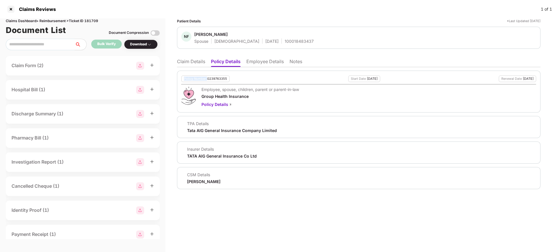
click at [202, 76] on div "Policy Number 0239763355" at bounding box center [205, 79] width 48 height 7
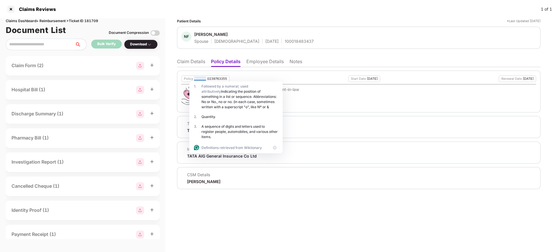
click at [202, 76] on div "Policy Number 0239763355" at bounding box center [205, 79] width 48 height 7
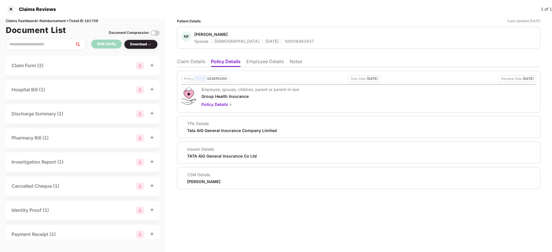
click at [202, 76] on div "Policy Number 0239763355" at bounding box center [205, 79] width 48 height 7
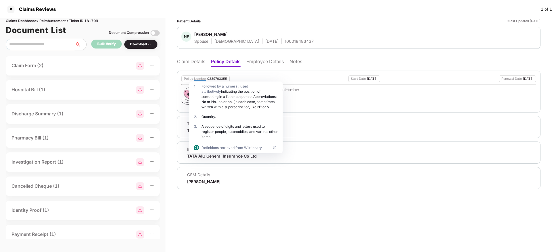
click at [217, 34] on div "Nancy Freeda Hung" at bounding box center [210, 34] width 33 height 5
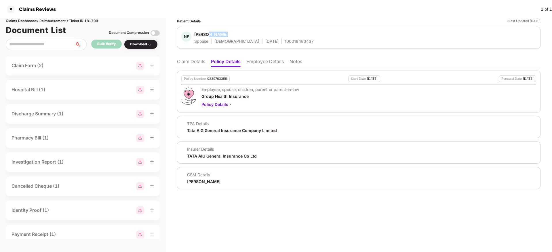
click at [217, 34] on div "Nancy Freeda Hung" at bounding box center [210, 34] width 33 height 5
copy span "Nancy Freeda Hung"
click at [217, 34] on div "Nancy Freeda Hung" at bounding box center [210, 34] width 33 height 5
click at [284, 43] on div "100018483437" at bounding box center [298, 41] width 29 height 5
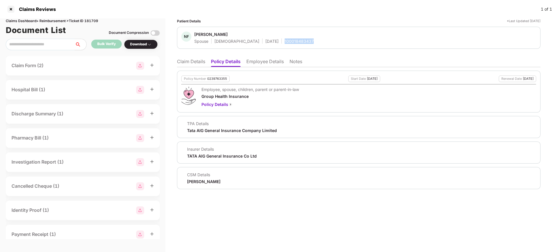
click at [284, 43] on div "100018483437" at bounding box center [298, 41] width 29 height 5
copy div "100018483437"
click at [268, 64] on li "Employee Details" at bounding box center [264, 63] width 37 height 8
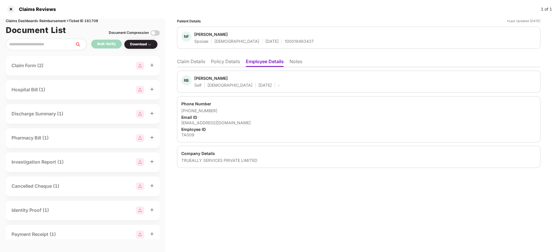
click at [191, 104] on div "Phone Number" at bounding box center [358, 103] width 355 height 5
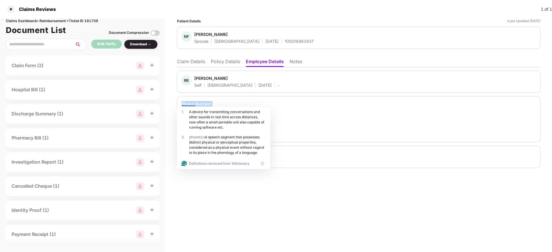
copy div "Phone Number +918240615607 Email ID rahul.dubey@trueally.in Employee ID TA009 C…"
click at [188, 64] on li "Claim Details" at bounding box center [191, 63] width 28 height 8
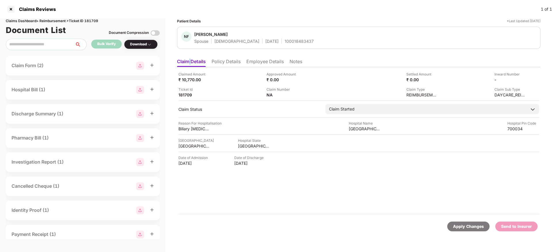
click at [188, 64] on li "Claim Details" at bounding box center [191, 63] width 29 height 8
click at [12, 11] on div at bounding box center [10, 9] width 9 height 9
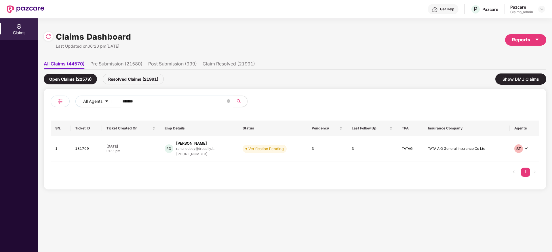
click at [144, 97] on input "******" at bounding box center [173, 101] width 103 height 9
paste input "******"
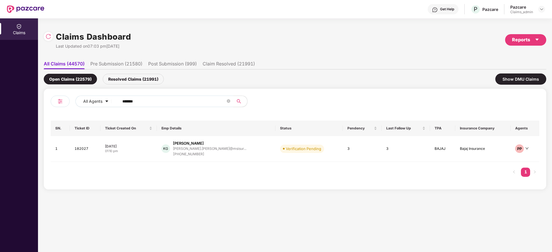
type input "******"
click at [147, 148] on div "08 Oct 2025" at bounding box center [128, 146] width 47 height 5
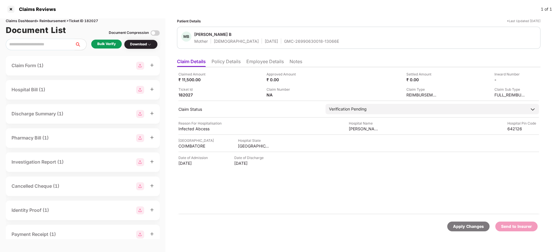
click at [112, 43] on div "Bulk Verify" at bounding box center [106, 43] width 18 height 5
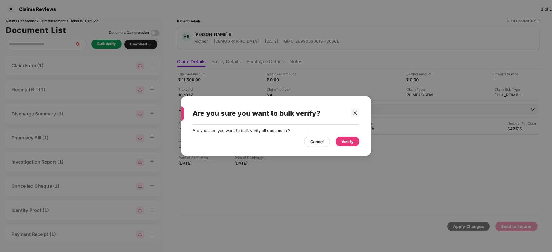
click at [349, 143] on div "Verify" at bounding box center [347, 142] width 12 height 6
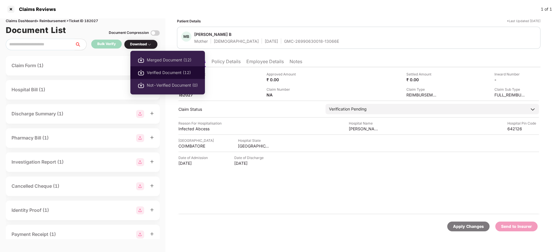
click at [148, 72] on span "Verified Document (12)" at bounding box center [172, 73] width 51 height 6
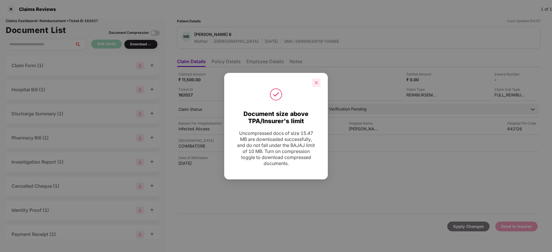
click at [315, 81] on icon "close" at bounding box center [316, 83] width 4 height 4
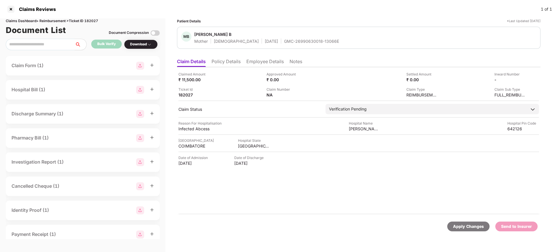
click at [322, 21] on div "Patient Details *Last Updated 08 Oct 2025" at bounding box center [358, 20] width 363 height 5
click at [284, 42] on div "GMC-26990630018-13066E" at bounding box center [311, 41] width 55 height 5
copy div "GMC-26990630018-13066E"
click at [231, 64] on li "Policy Details" at bounding box center [225, 63] width 29 height 8
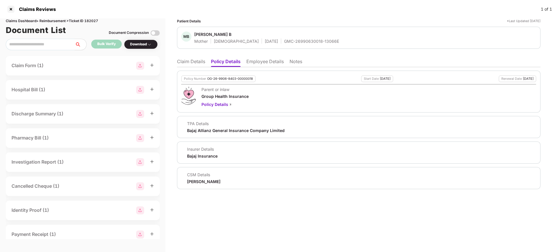
click at [190, 58] on ul "Claim Details Policy Details Employee Details Notes" at bounding box center [358, 62] width 363 height 12
click at [192, 62] on li "Claim Details" at bounding box center [191, 63] width 28 height 8
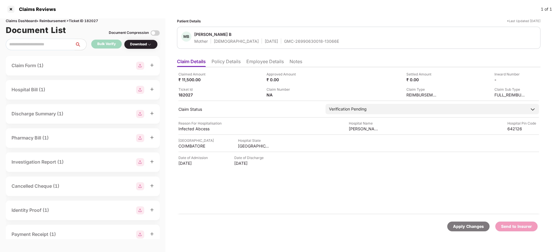
click at [284, 42] on div "GMC-26990630018-13066E" at bounding box center [311, 41] width 55 height 5
copy div "GMC-26990630018-13066E"
click at [188, 163] on div "04 Aug 2025" at bounding box center [194, 163] width 32 height 5
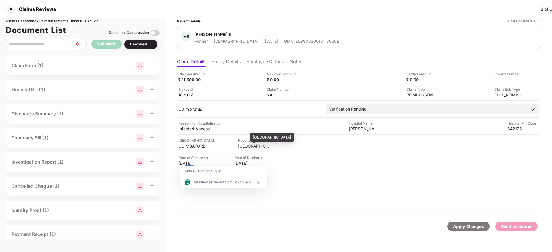
click at [240, 146] on div "TAMIL NADU" at bounding box center [254, 146] width 32 height 5
copy div "TAMIL"
click at [240, 146] on div "TAMIL NADU" at bounding box center [254, 146] width 32 height 5
copy div "TAMIL NADU"
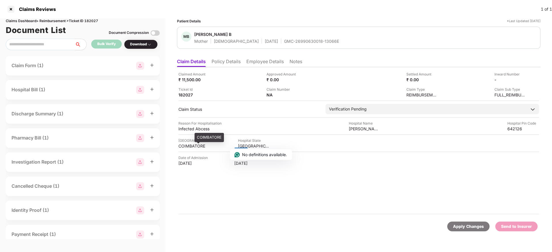
click at [184, 145] on div "COIMBATORE" at bounding box center [194, 146] width 32 height 5
copy div "COIMBATORE"
click at [184, 145] on div "COIMBATORE" at bounding box center [194, 146] width 32 height 5
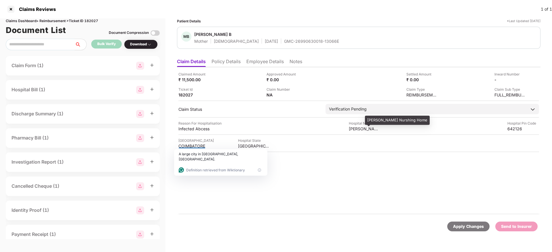
click at [363, 129] on div "Sri Vignesh Nurshing Home" at bounding box center [365, 128] width 32 height 5
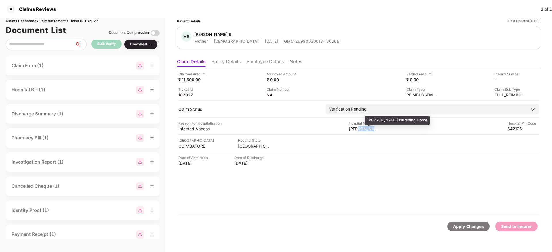
click at [363, 129] on div "Sri Vignesh Nurshing Home" at bounding box center [365, 128] width 32 height 5
copy div "Sri Vignesh Nurshing Home"
click at [363, 129] on div "Sri Vignesh Nurshing Home" at bounding box center [365, 128] width 32 height 5
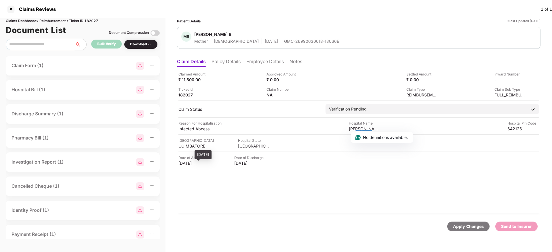
click at [192, 165] on div "04 Aug 2025" at bounding box center [194, 163] width 32 height 5
click at [238, 165] on div "08 Aug 2025" at bounding box center [250, 163] width 32 height 5
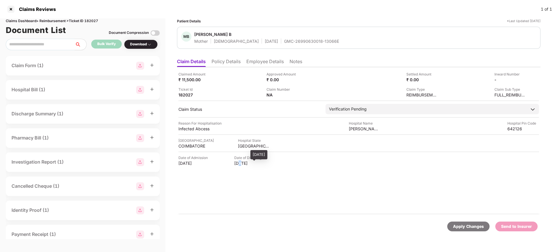
click at [238, 165] on div "08 Aug 2025" at bounding box center [250, 163] width 32 height 5
click at [239, 165] on div "08 Aug 2025" at bounding box center [250, 163] width 32 height 5
click at [203, 127] on div "Infected Abcess" at bounding box center [194, 128] width 32 height 5
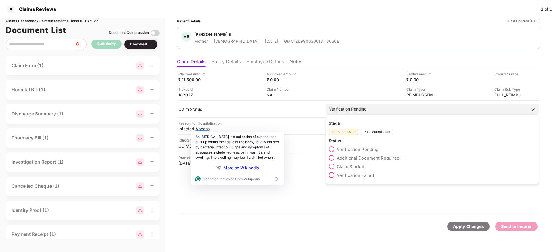
click at [356, 160] on span "Additional Document Required" at bounding box center [367, 158] width 63 height 5
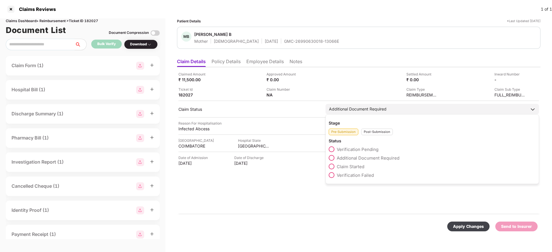
click at [369, 134] on div "Post-Submission" at bounding box center [377, 132] width 32 height 7
click at [351, 158] on span "Claim Under Process" at bounding box center [357, 158] width 43 height 5
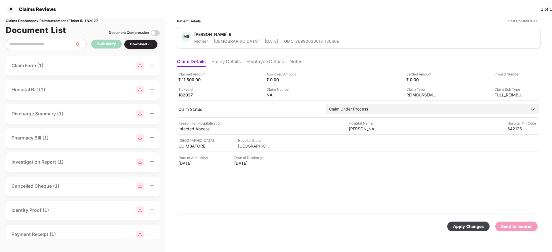
click at [291, 190] on div "Claimed Amount ₹ 11,500.00 Approved Amount ₹ 0.00 Settled Amount ₹ 0.00 Inward …" at bounding box center [358, 141] width 363 height 148
click at [469, 225] on div "Apply Changes" at bounding box center [468, 227] width 31 height 6
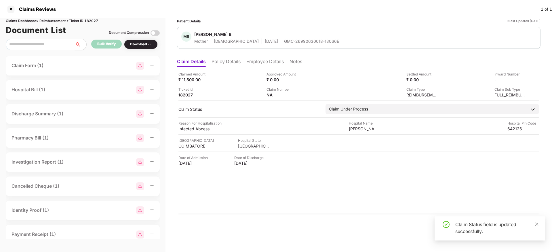
click at [238, 62] on li "Policy Details" at bounding box center [225, 63] width 29 height 8
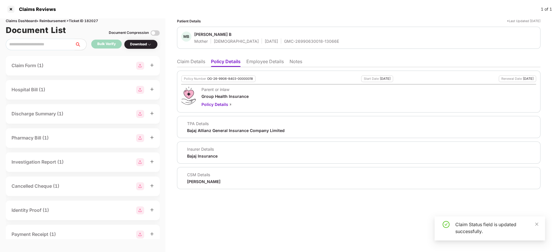
click at [267, 60] on li "Employee Details" at bounding box center [264, 63] width 37 height 8
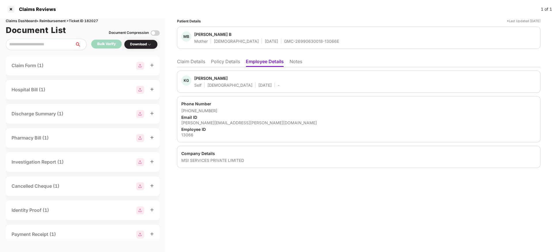
click at [197, 122] on div "karthik.gowtham@msisurfaces.com" at bounding box center [358, 122] width 355 height 5
drag, startPoint x: 221, startPoint y: 110, endPoint x: 189, endPoint y: 110, distance: 31.9
click at [189, 110] on div "+919942934911" at bounding box center [358, 110] width 355 height 5
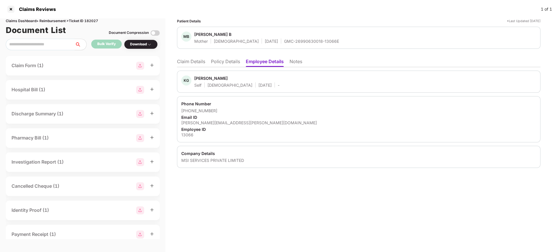
click at [191, 63] on li "Claim Details" at bounding box center [191, 63] width 28 height 8
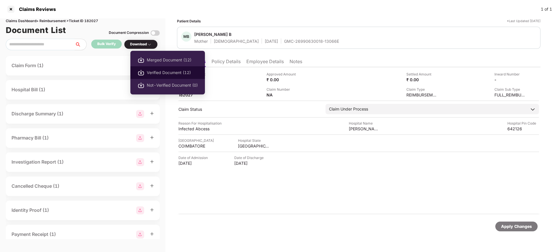
click at [166, 74] on span "Verified Document (12)" at bounding box center [172, 73] width 51 height 6
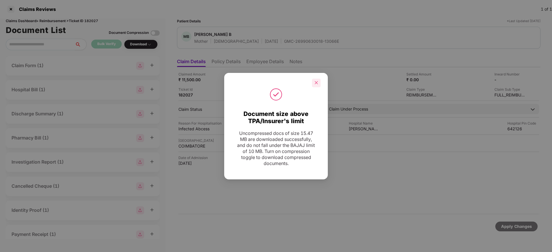
click at [318, 85] on div at bounding box center [316, 83] width 9 height 9
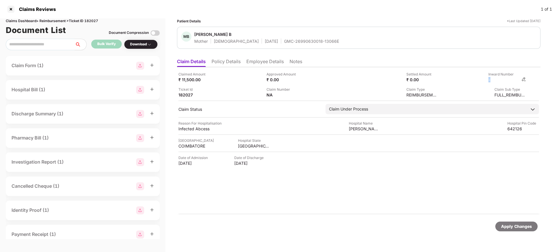
click at [522, 79] on div "-" at bounding box center [507, 79] width 38 height 5
click at [522, 79] on img at bounding box center [523, 79] width 5 height 5
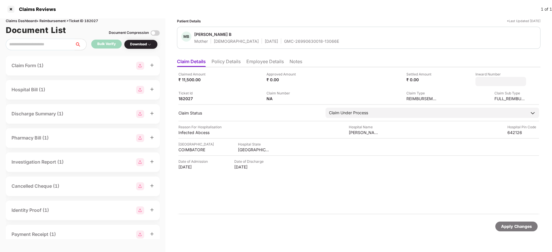
type input "**********"
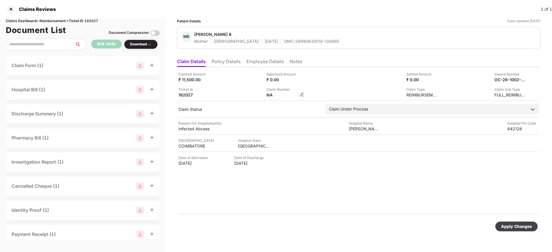
click at [301, 94] on img at bounding box center [301, 94] width 5 height 5
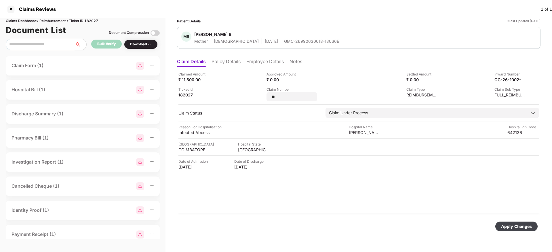
type input "*"
type input "*******"
click at [508, 228] on div "Apply Changes" at bounding box center [516, 227] width 31 height 6
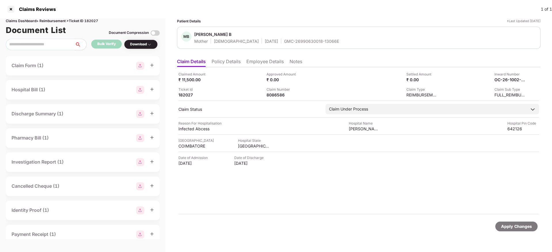
click at [290, 39] on div "GMC-26990630018-13066E" at bounding box center [311, 41] width 55 height 5
click at [226, 60] on li "Policy Details" at bounding box center [225, 63] width 29 height 8
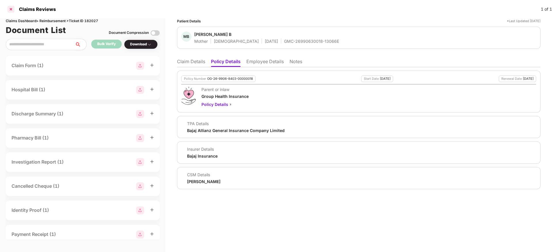
click at [11, 8] on div at bounding box center [10, 9] width 9 height 9
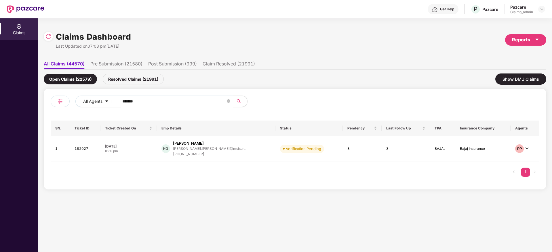
click at [160, 103] on input "******" at bounding box center [173, 101] width 103 height 9
paste input "*******"
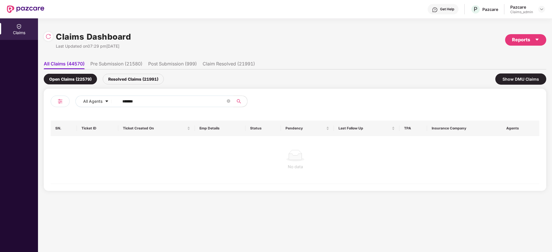
click at [124, 101] on input "*******" at bounding box center [173, 101] width 103 height 9
click at [124, 101] on input "******" at bounding box center [173, 101] width 103 height 9
type input "******"
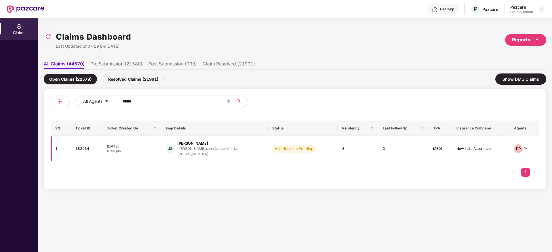
click at [146, 146] on div "08 Oct 2025" at bounding box center [131, 146] width 49 height 5
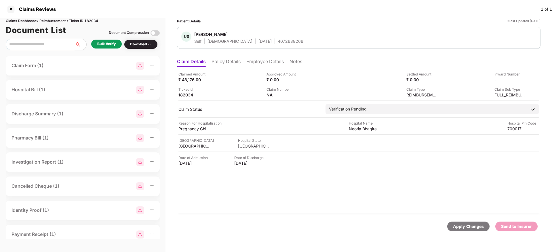
click at [100, 38] on div "Claims Dashboard > Reimbursement > Ticket ID 182034 Document List Document Comp…" at bounding box center [82, 135] width 165 height 234
click at [104, 43] on div "Bulk Verify" at bounding box center [106, 43] width 18 height 5
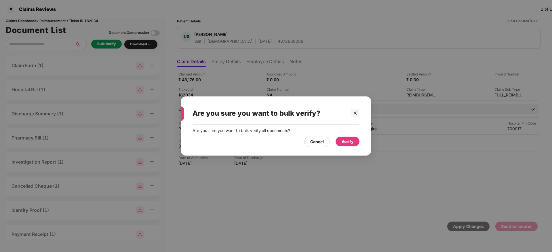
click at [350, 140] on div "Verify" at bounding box center [347, 142] width 12 height 6
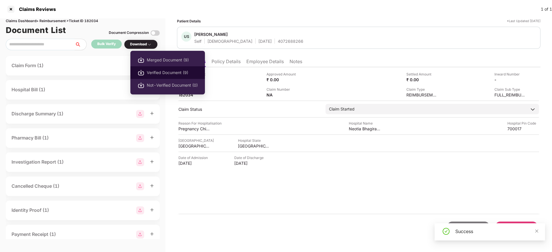
click at [161, 73] on span "Verified Document (9)" at bounding box center [172, 73] width 51 height 6
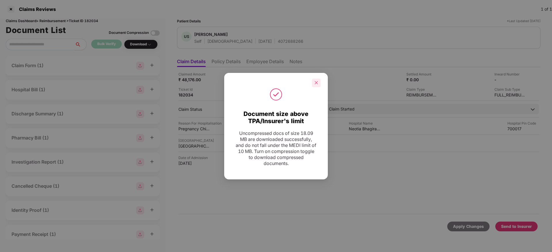
click at [314, 82] on icon "close" at bounding box center [316, 83] width 4 height 4
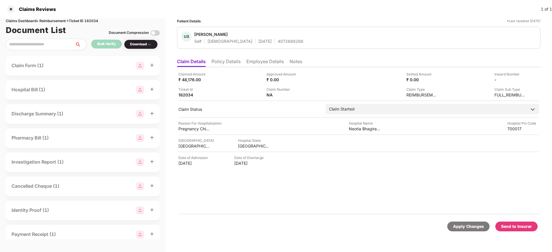
click at [229, 60] on li "Policy Details" at bounding box center [225, 63] width 29 height 8
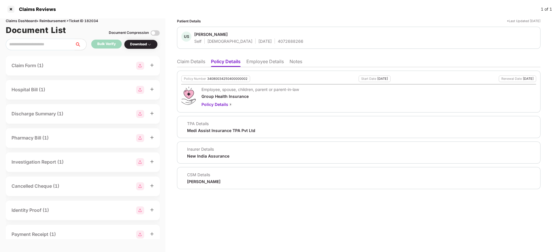
click at [192, 61] on li "Claim Details" at bounding box center [191, 63] width 28 height 8
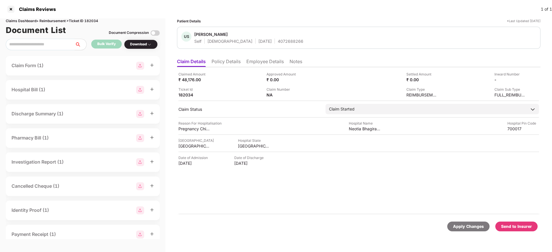
click at [306, 209] on div "Claimed Amount ₹ 48,176.00 Approved Amount ₹ 0.00 Settled Amount ₹ 0.00 Inward …" at bounding box center [358, 141] width 363 height 148
click at [490, 146] on div "Hospital City KOLKATA Hospital State WEST BENGAL" at bounding box center [358, 143] width 360 height 11
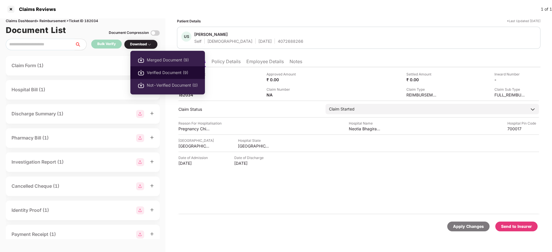
click at [158, 71] on span "Verified Document (9)" at bounding box center [172, 73] width 51 height 6
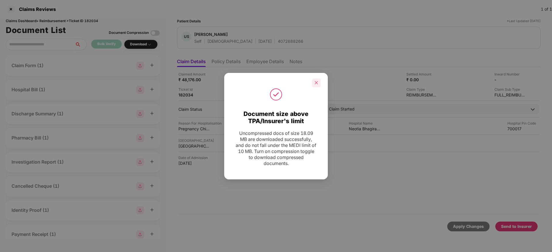
click at [317, 84] on icon "close" at bounding box center [316, 83] width 4 height 4
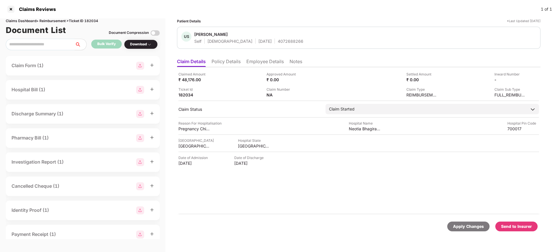
click at [517, 228] on div "Send to Insurer" at bounding box center [516, 227] width 31 height 6
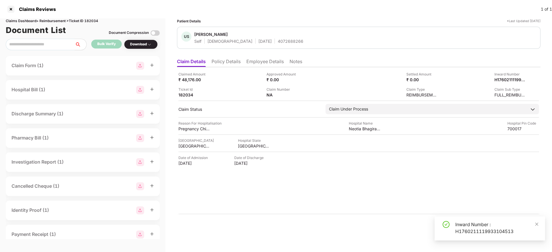
click at [483, 228] on div "Inward Number : H1760211119933104513" at bounding box center [496, 228] width 83 height 14
click at [255, 67] on div "Claimed Amount ₹ 48,176.00 Approved Amount ₹ 0.00 Settled Amount ₹ 0.00 Inward …" at bounding box center [358, 141] width 363 height 148
click at [253, 58] on ul "Claim Details Policy Details Employee Details Notes" at bounding box center [358, 62] width 363 height 12
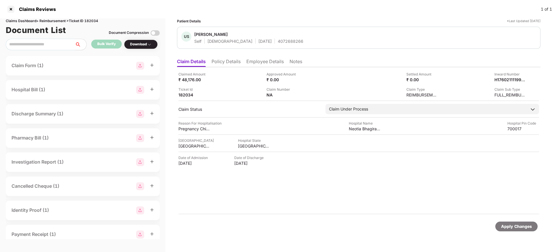
click at [255, 61] on li "Employee Details" at bounding box center [264, 63] width 37 height 8
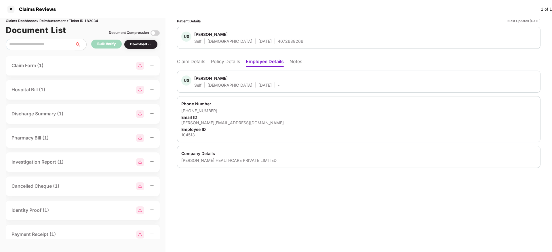
click at [188, 160] on div "RHEA HEALTHCARE PRIVATE LIMITED" at bounding box center [358, 160] width 355 height 5
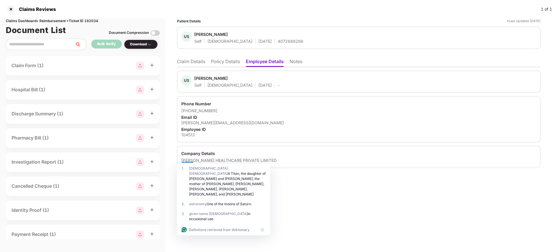
click at [200, 56] on ul "Claim Details Policy Details Employee Details Notes" at bounding box center [358, 62] width 363 height 12
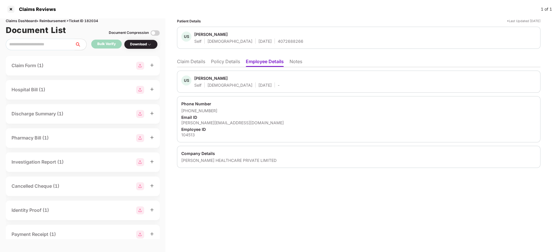
click at [198, 59] on li "Claim Details" at bounding box center [191, 63] width 28 height 8
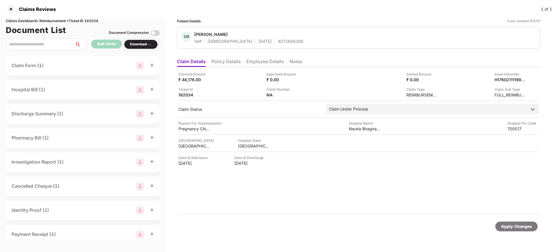
click at [270, 45] on div "US Udita Saha Self Female 22 Oct 1994 4072688266" at bounding box center [358, 38] width 363 height 22
click at [7, 7] on div at bounding box center [10, 9] width 9 height 9
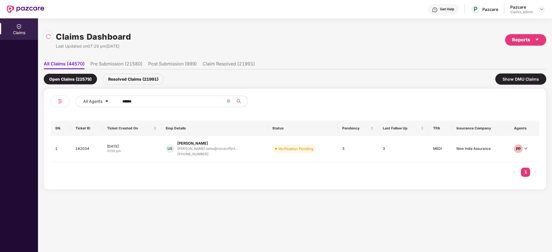
click at [137, 99] on input "******" at bounding box center [173, 101] width 103 height 9
paste input "*******"
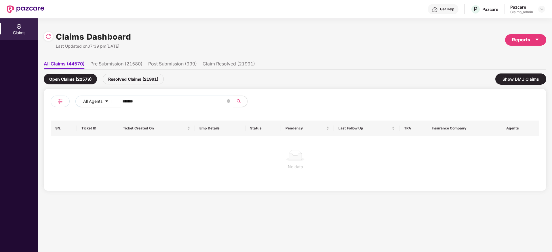
click at [124, 100] on input "*******" at bounding box center [173, 101] width 103 height 9
click at [124, 100] on input "******" at bounding box center [173, 101] width 103 height 9
type input "******"
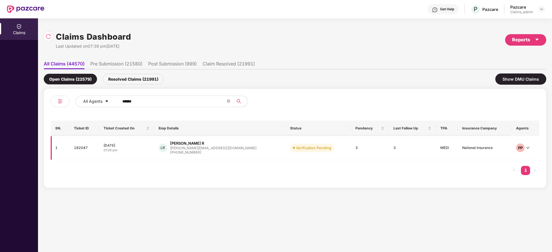
click at [149, 150] on div "01:26 pm" at bounding box center [126, 150] width 45 height 5
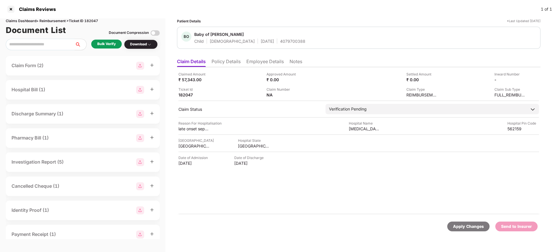
click at [220, 65] on li "Policy Details" at bounding box center [225, 63] width 29 height 8
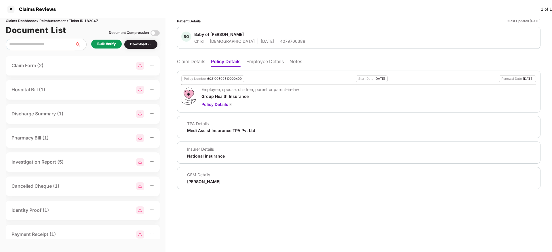
click at [191, 61] on li "Claim Details" at bounding box center [191, 63] width 28 height 8
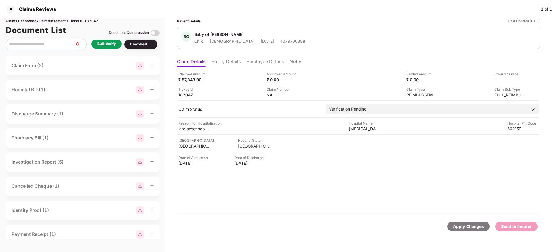
click at [108, 45] on div "Bulk Verify" at bounding box center [106, 43] width 18 height 5
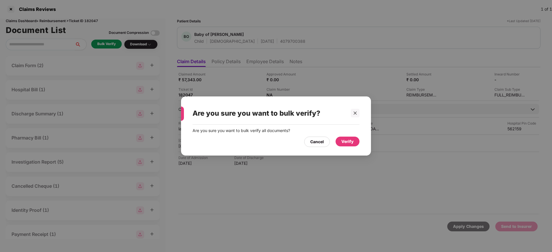
click at [353, 141] on div "Verify" at bounding box center [347, 142] width 12 height 6
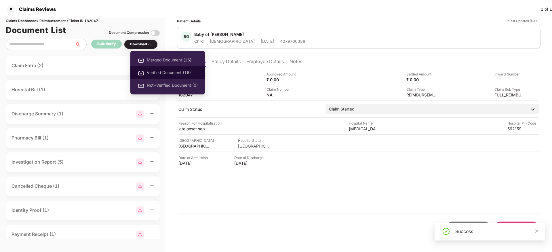
click at [158, 72] on span "Verified Document (16)" at bounding box center [172, 73] width 51 height 6
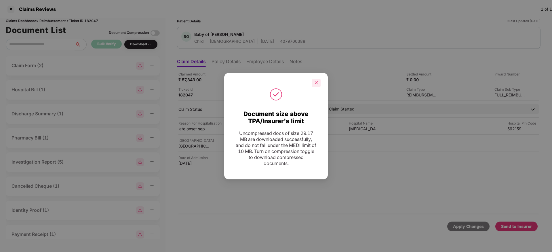
click at [315, 81] on icon "close" at bounding box center [316, 82] width 3 height 3
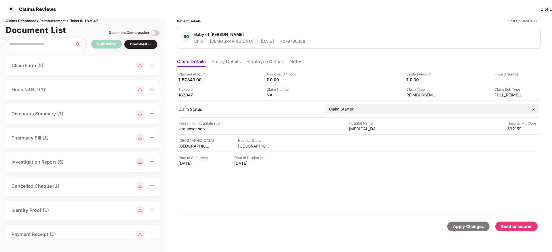
click at [230, 64] on li "Policy Details" at bounding box center [225, 63] width 29 height 8
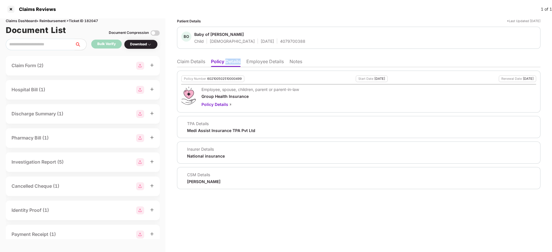
click at [230, 64] on li "Policy Details" at bounding box center [226, 63] width 30 height 8
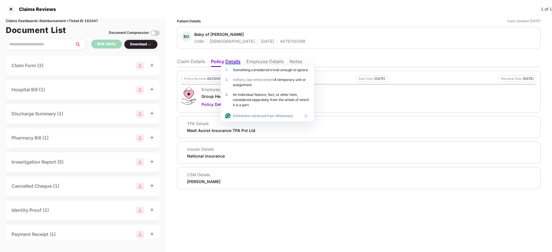
click at [267, 61] on li "Employee Details" at bounding box center [264, 63] width 37 height 8
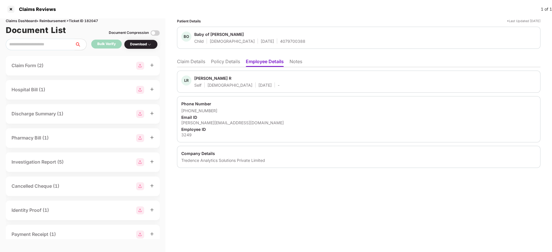
click at [188, 160] on div "Tredence Analytics Solutions Private Limited" at bounding box center [358, 160] width 355 height 5
click at [228, 136] on div "3249" at bounding box center [358, 134] width 355 height 5
click at [190, 64] on li "Claim Details" at bounding box center [191, 63] width 28 height 8
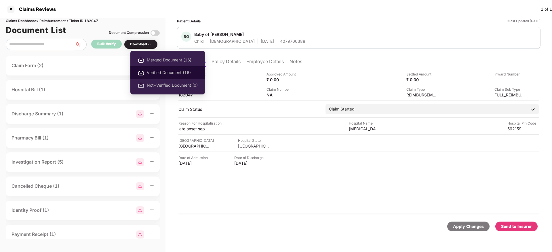
click at [153, 69] on li "Verified Document (16)" at bounding box center [167, 72] width 74 height 13
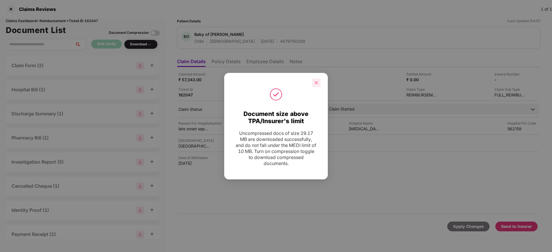
click at [316, 82] on icon "close" at bounding box center [316, 82] width 3 height 3
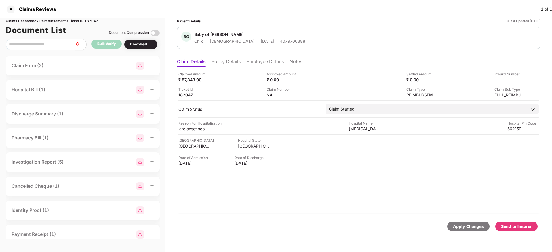
click at [515, 225] on div "Send to Insurer" at bounding box center [516, 227] width 31 height 6
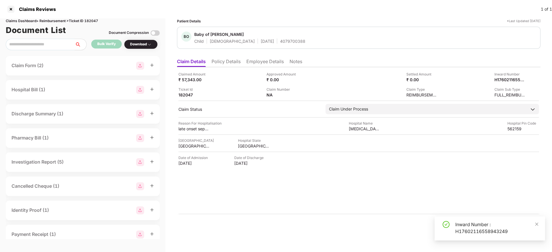
click at [466, 230] on div "Inward Number : H17602116558943249" at bounding box center [496, 228] width 83 height 14
click at [280, 41] on div "4079700388" at bounding box center [292, 41] width 25 height 5
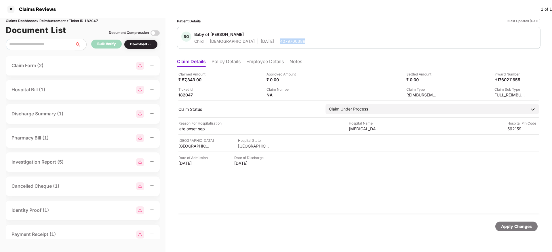
click at [280, 41] on div "4079700388" at bounding box center [292, 41] width 25 height 5
click at [10, 8] on div at bounding box center [10, 9] width 9 height 9
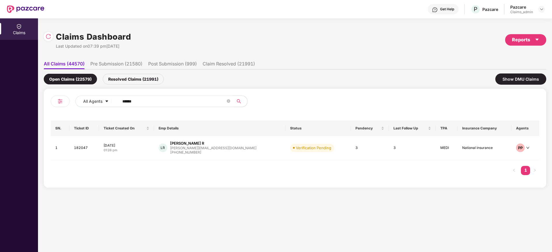
click at [142, 102] on input "******" at bounding box center [173, 101] width 103 height 9
paste input "******"
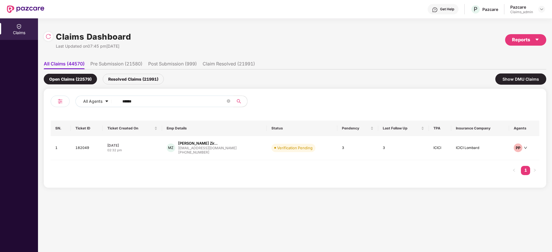
type input "******"
click at [141, 148] on div "02:32 pm" at bounding box center [132, 150] width 50 height 5
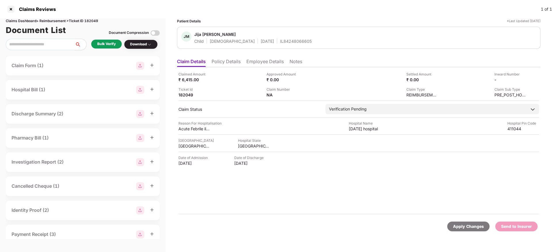
click at [113, 43] on div "Bulk Verify" at bounding box center [106, 43] width 18 height 5
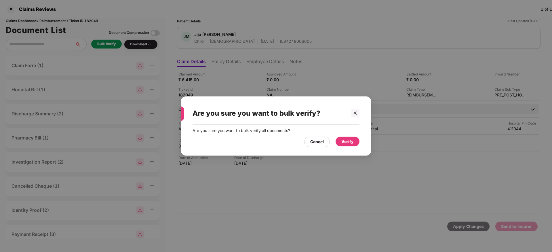
click at [350, 143] on div "Verify" at bounding box center [347, 142] width 12 height 6
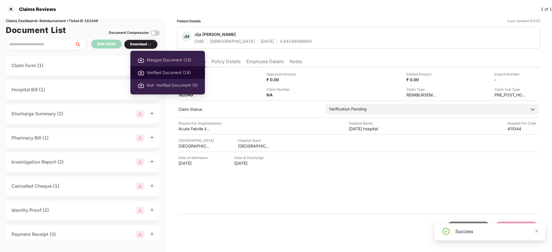
click at [156, 76] on li "Verified Document (18)" at bounding box center [167, 72] width 74 height 13
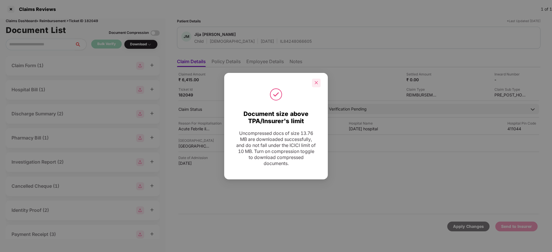
click at [318, 84] on icon "close" at bounding box center [316, 83] width 4 height 4
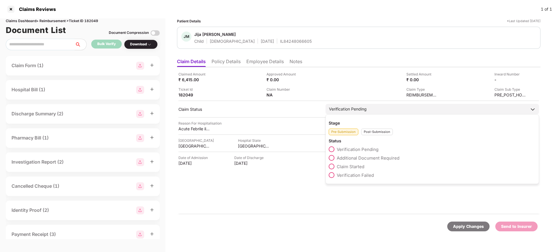
click at [349, 164] on span "Claim Started" at bounding box center [350, 166] width 28 height 5
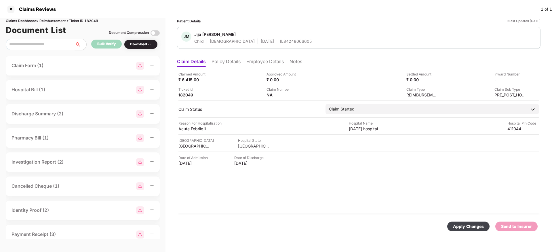
click at [470, 227] on div "Apply Changes" at bounding box center [468, 227] width 31 height 6
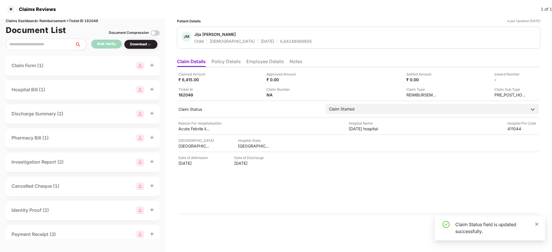
click at [537, 225] on icon "close" at bounding box center [536, 224] width 3 height 3
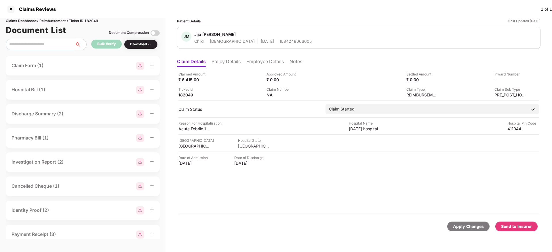
click at [514, 228] on div "Send to Insurer" at bounding box center [516, 227] width 31 height 6
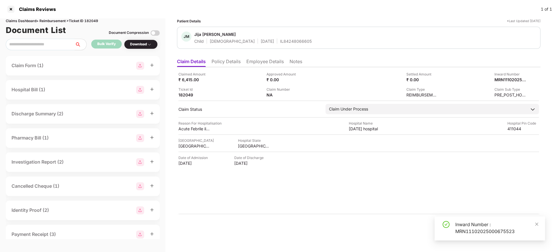
click at [458, 234] on div "Inward Number : MRN11102025000675523" at bounding box center [496, 228] width 83 height 14
click at [231, 59] on li "Policy Details" at bounding box center [225, 63] width 29 height 8
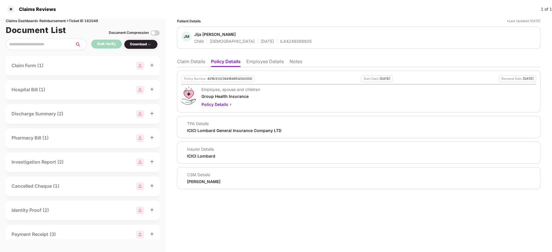
click at [271, 37] on span "Jija Mayuresh Zirpe" at bounding box center [252, 35] width 117 height 7
click at [280, 39] on div "IL84248066605" at bounding box center [296, 41] width 32 height 5
click at [184, 60] on li "Claim Details" at bounding box center [191, 63] width 28 height 8
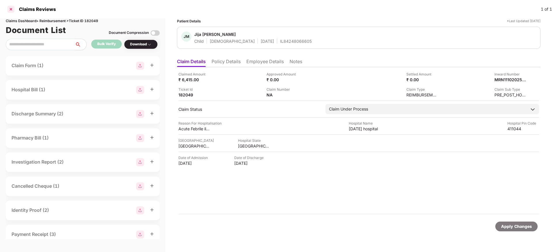
click at [9, 6] on div at bounding box center [10, 9] width 9 height 9
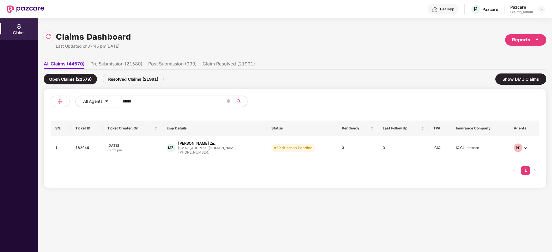
click at [137, 100] on input "******" at bounding box center [173, 101] width 103 height 9
paste input "******"
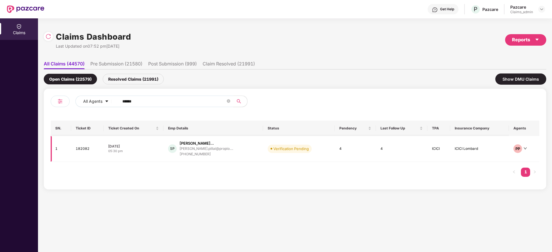
type input "******"
click at [146, 147] on div "07 Oct 2025" at bounding box center [133, 146] width 51 height 5
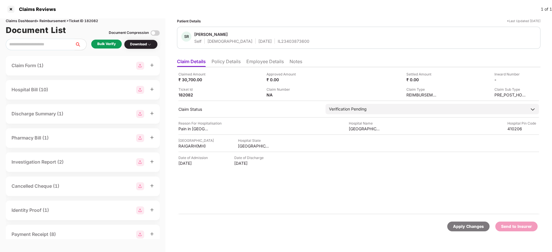
click at [104, 43] on div "Bulk Verify" at bounding box center [106, 43] width 18 height 5
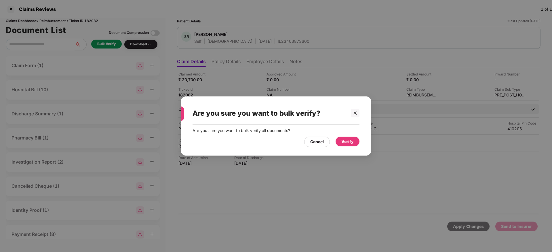
click at [349, 141] on div "Verify" at bounding box center [347, 142] width 12 height 6
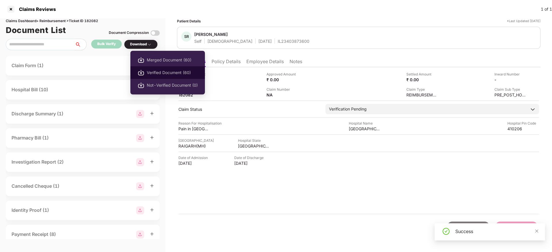
click at [156, 73] on span "Verified Document (60)" at bounding box center [172, 73] width 51 height 6
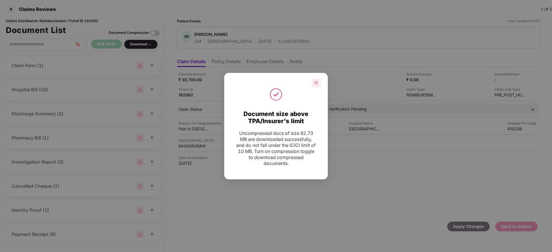
click at [314, 83] on div at bounding box center [316, 83] width 9 height 9
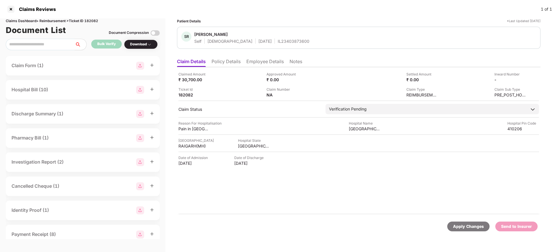
click at [227, 64] on li "Policy Details" at bounding box center [225, 63] width 29 height 8
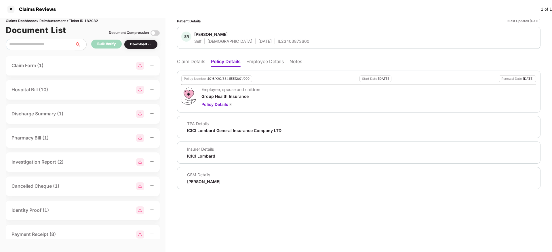
click at [272, 64] on li "Employee Details" at bounding box center [264, 63] width 37 height 8
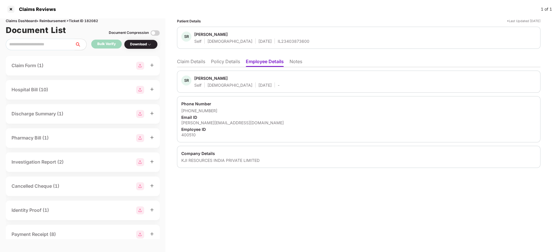
click at [225, 62] on li "Policy Details" at bounding box center [225, 63] width 29 height 8
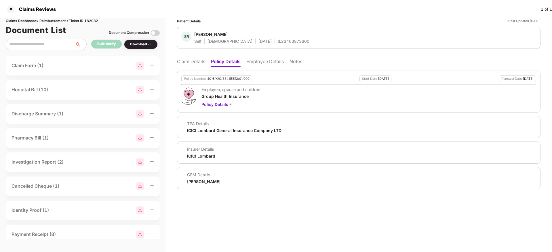
click at [181, 60] on li "Claim Details" at bounding box center [191, 63] width 28 height 8
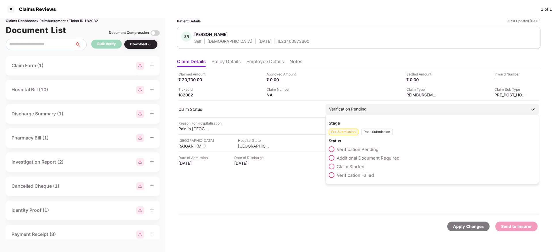
click at [345, 168] on span "Claim Started" at bounding box center [350, 166] width 28 height 5
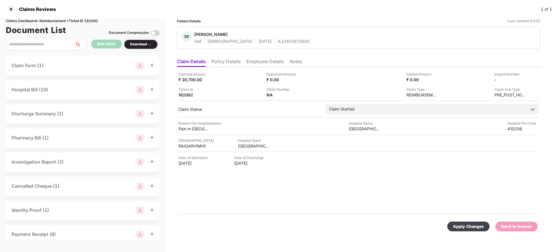
click at [461, 229] on div "Apply Changes" at bounding box center [468, 227] width 31 height 6
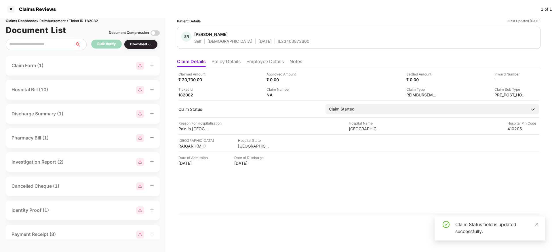
click at [373, 223] on div "Apply Changes Send to Insurer" at bounding box center [358, 227] width 357 height 10
click at [537, 225] on icon "close" at bounding box center [536, 224] width 3 height 3
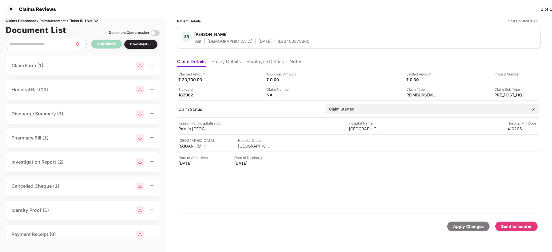
click at [514, 225] on div "Send to Insurer" at bounding box center [516, 227] width 31 height 6
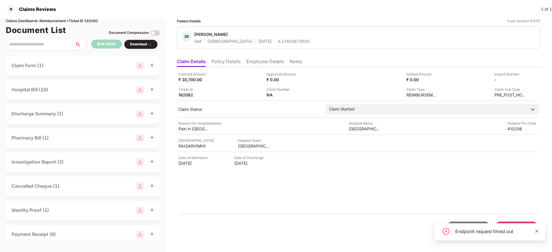
click at [537, 233] on icon "close" at bounding box center [536, 231] width 4 height 4
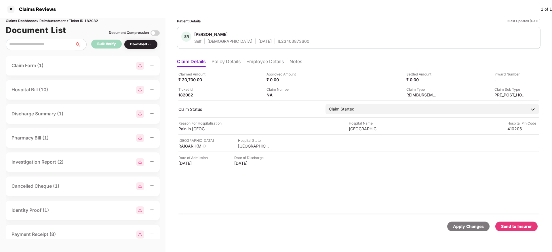
click at [516, 227] on div "Send to Insurer" at bounding box center [516, 227] width 31 height 6
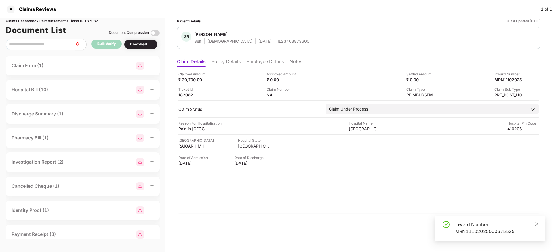
click at [461, 225] on div "Inward Number : MRN11102025000675535" at bounding box center [496, 228] width 83 height 14
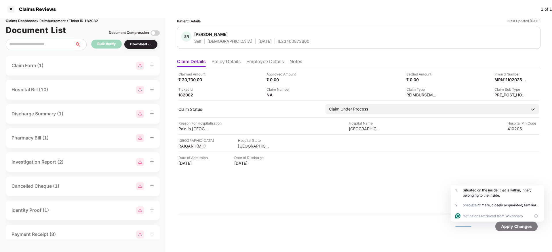
click at [278, 41] on div "IL23403873600" at bounding box center [294, 41] width 32 height 5
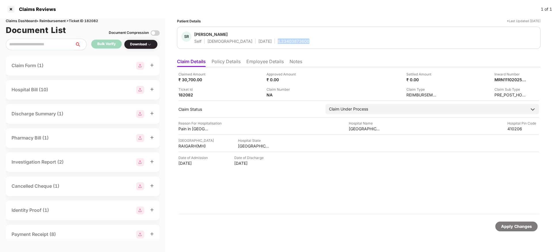
click at [278, 41] on div "IL23403873600" at bounding box center [294, 41] width 32 height 5
click at [9, 9] on div at bounding box center [10, 9] width 9 height 9
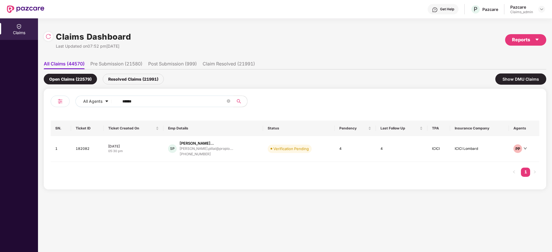
click at [162, 99] on input "******" at bounding box center [173, 101] width 103 height 9
drag, startPoint x: 162, startPoint y: 99, endPoint x: 134, endPoint y: 152, distance: 59.8
click at [134, 152] on div "All Agents ****** SN. Ticket ID Ticket Created On Emp Details Status Pendency L…" at bounding box center [295, 139] width 488 height 87
click at [134, 152] on div "05:30 pm" at bounding box center [133, 151] width 51 height 5
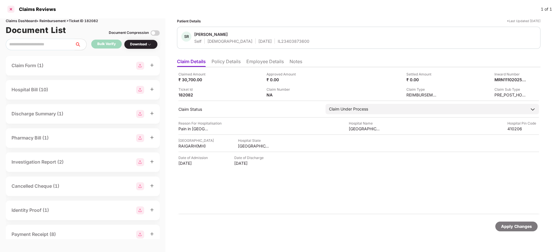
click at [9, 8] on div at bounding box center [10, 9] width 9 height 9
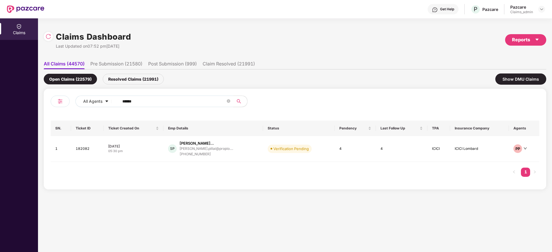
click at [133, 99] on input "******" at bounding box center [173, 101] width 103 height 9
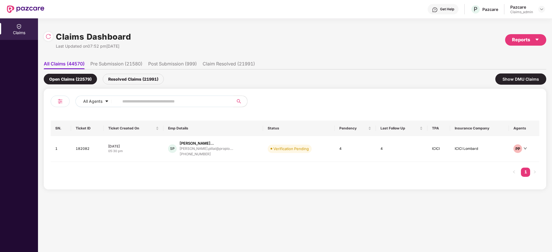
paste input "*******"
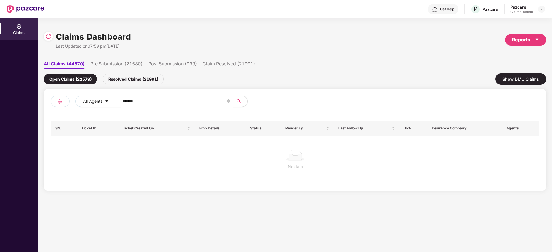
click at [125, 101] on input "*******" at bounding box center [173, 101] width 103 height 9
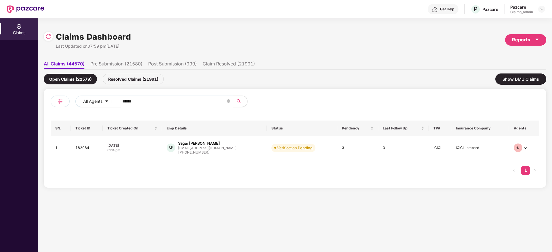
click at [125, 101] on input "******" at bounding box center [173, 101] width 103 height 9
type input "******"
click at [147, 149] on div "01:14 pm" at bounding box center [132, 150] width 50 height 5
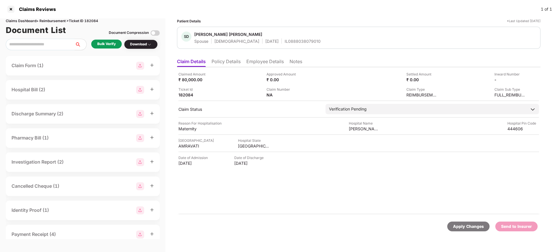
click at [105, 43] on div "Bulk Verify" at bounding box center [106, 43] width 18 height 5
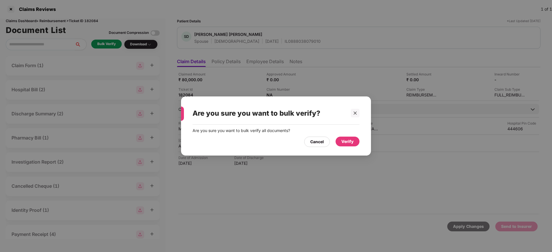
click at [346, 139] on div "Verify" at bounding box center [347, 142] width 12 height 6
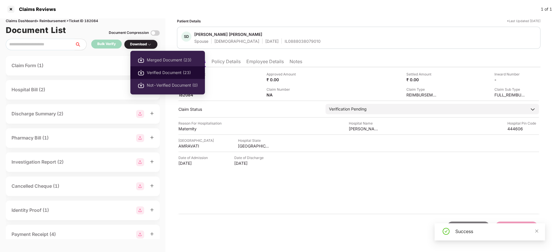
click at [160, 70] on span "Verified Document (23)" at bounding box center [172, 73] width 51 height 6
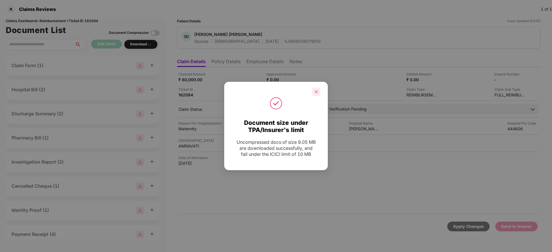
click at [315, 92] on div at bounding box center [316, 92] width 9 height 9
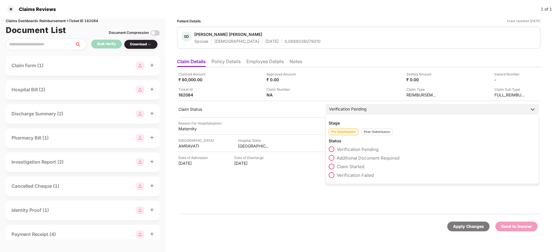
click at [386, 109] on div "Verification Pending" at bounding box center [431, 109] width 213 height 10
click at [351, 165] on span "Claim Started" at bounding box center [350, 166] width 28 height 5
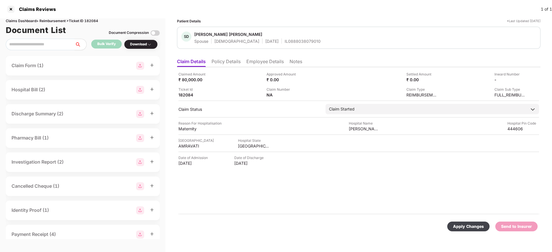
click at [475, 226] on div "Apply Changes" at bounding box center [468, 227] width 31 height 6
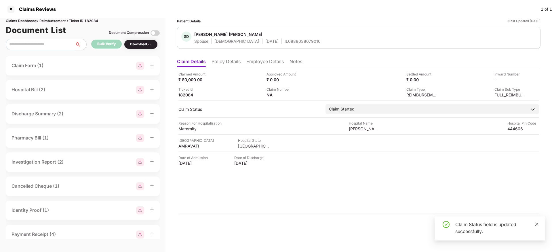
click at [534, 225] on div "Claim Status field is updated successfully." at bounding box center [496, 228] width 83 height 14
click at [535, 224] on icon "close" at bounding box center [536, 225] width 4 height 4
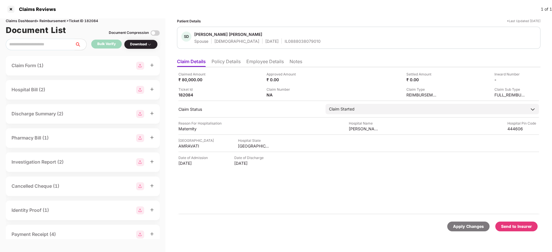
click at [535, 224] on div "Send to Insurer" at bounding box center [516, 227] width 42 height 10
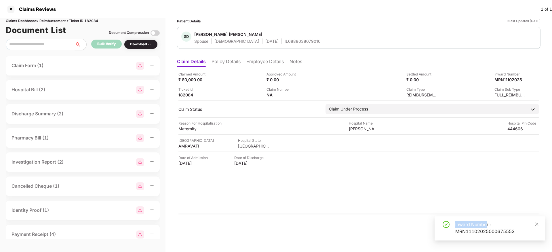
click at [485, 223] on div "Inward Number : MRN11102025000675553" at bounding box center [496, 228] width 83 height 14
click at [285, 42] on div "IL0888038079010" at bounding box center [302, 41] width 36 height 5
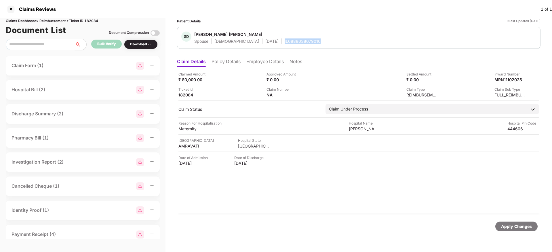
click at [285, 42] on div "IL0888038079010" at bounding box center [302, 41] width 36 height 5
click at [10, 9] on div at bounding box center [10, 9] width 9 height 9
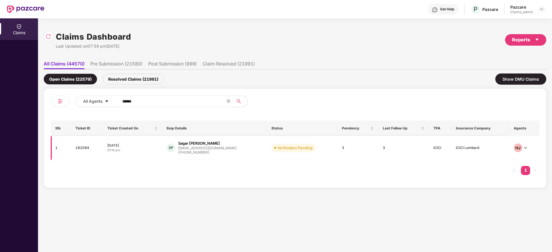
click at [157, 144] on div "08 Oct 2025" at bounding box center [132, 145] width 50 height 5
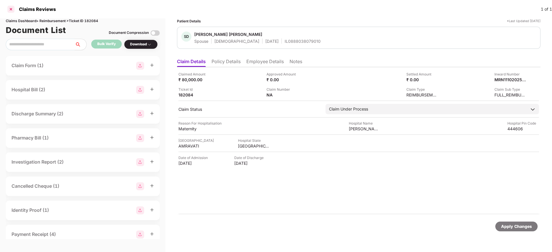
click at [11, 8] on div at bounding box center [10, 9] width 9 height 9
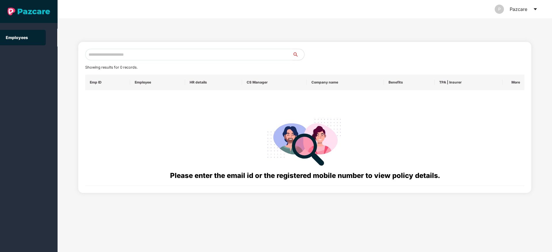
click at [535, 8] on icon "caret-down" at bounding box center [535, 9] width 5 height 5
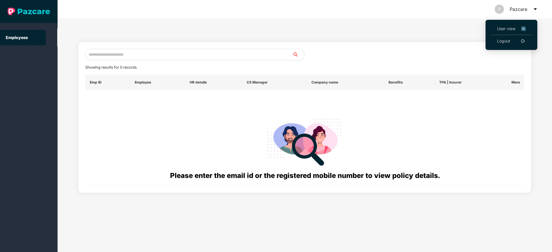
click at [506, 30] on span "User view" at bounding box center [511, 29] width 29 height 6
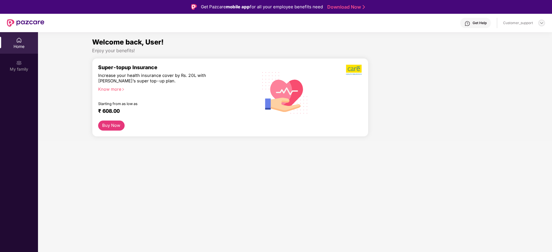
click at [540, 22] on img at bounding box center [541, 23] width 5 height 5
click at [501, 38] on div "Switch to support view" at bounding box center [514, 36] width 75 height 11
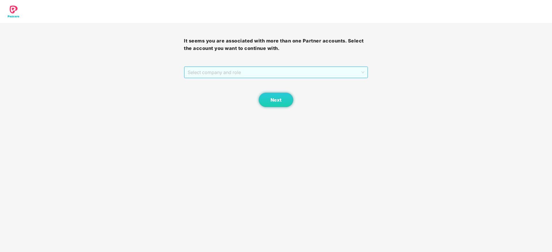
click at [281, 76] on span "Select company and role" at bounding box center [276, 72] width 176 height 11
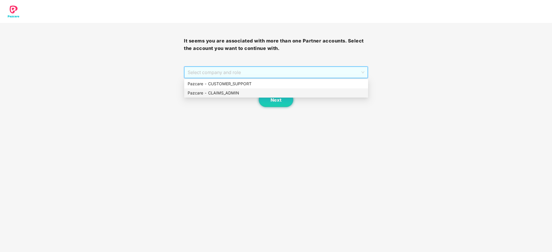
click at [226, 93] on div "Pazcare - CLAIMS_ADMIN" at bounding box center [276, 93] width 177 height 6
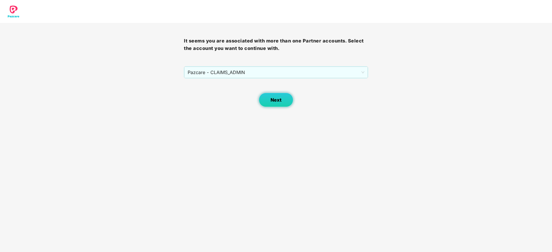
click at [271, 95] on button "Next" at bounding box center [276, 100] width 35 height 14
